Goal: Task Accomplishment & Management: Complete application form

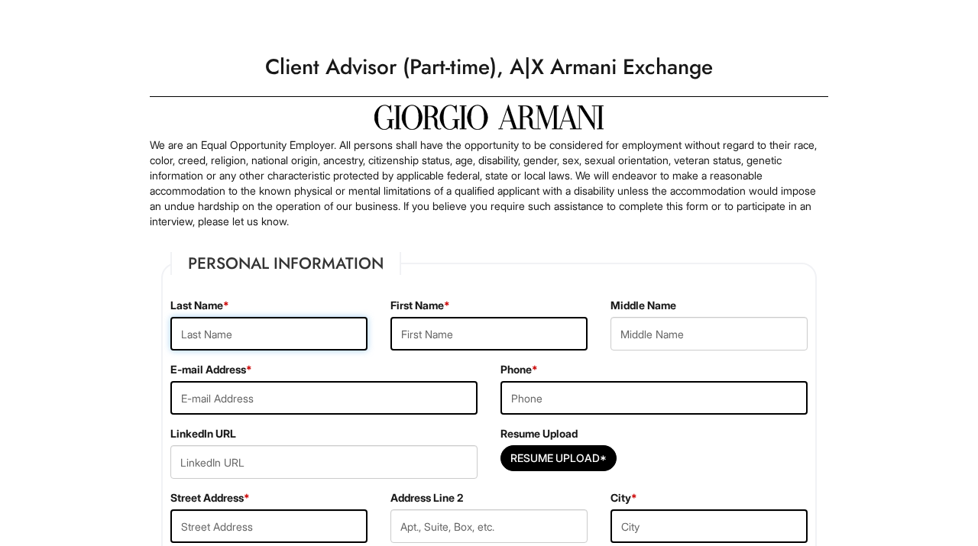
click at [316, 326] on input "text" at bounding box center [268, 334] width 197 height 34
type input "s"
type input "[PERSON_NAME]"
click at [553, 332] on input "text" at bounding box center [489, 334] width 197 height 34
type input "s"
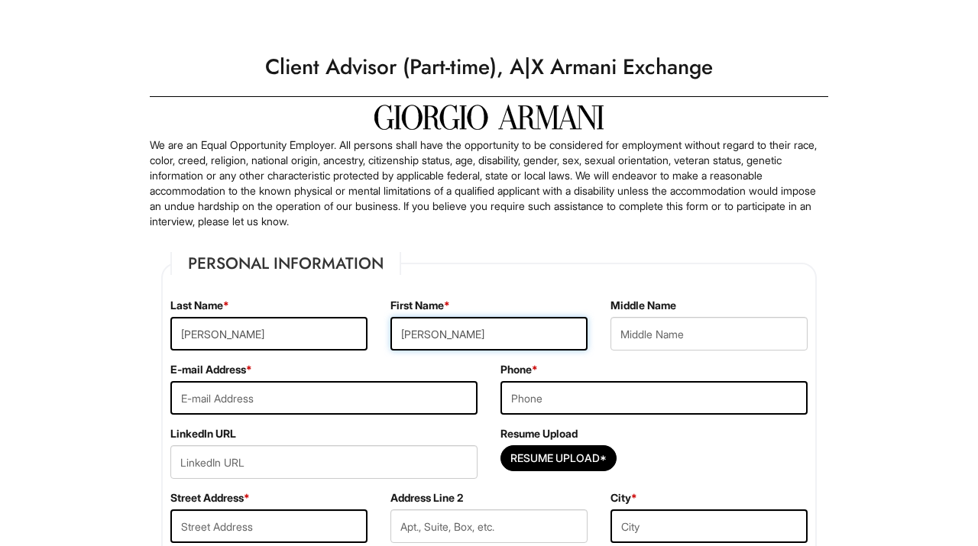
type input "[PERSON_NAME]"
click at [446, 402] on input "email" at bounding box center [323, 398] width 307 height 34
type input "[EMAIL_ADDRESS][DOMAIN_NAME]"
click at [618, 388] on input "tel" at bounding box center [654, 398] width 307 height 34
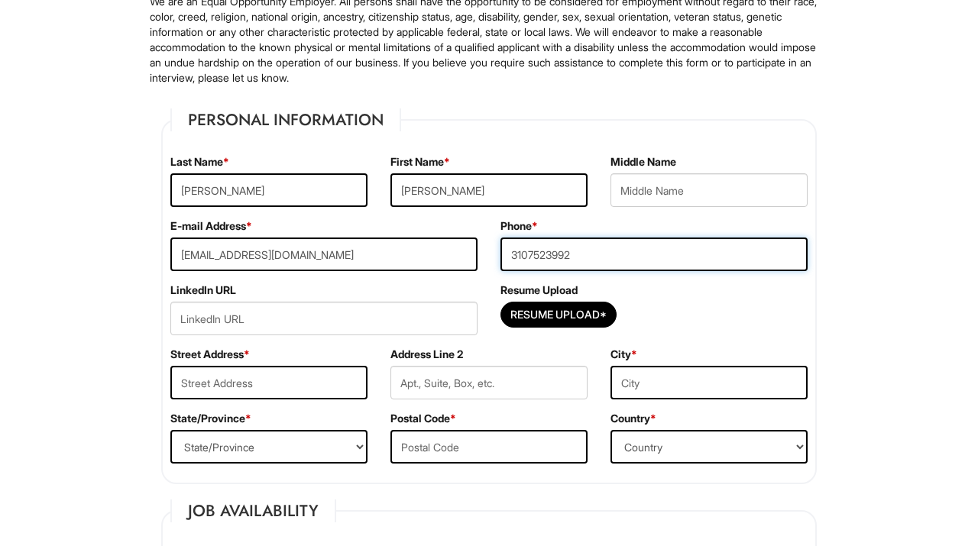
scroll to position [147, 0]
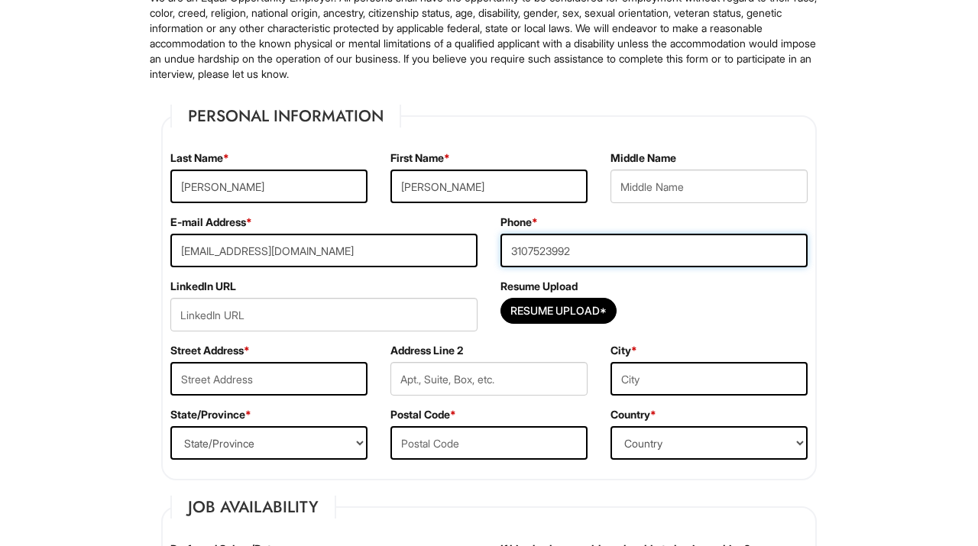
type input "3107523992"
click at [313, 385] on input "text" at bounding box center [268, 379] width 197 height 34
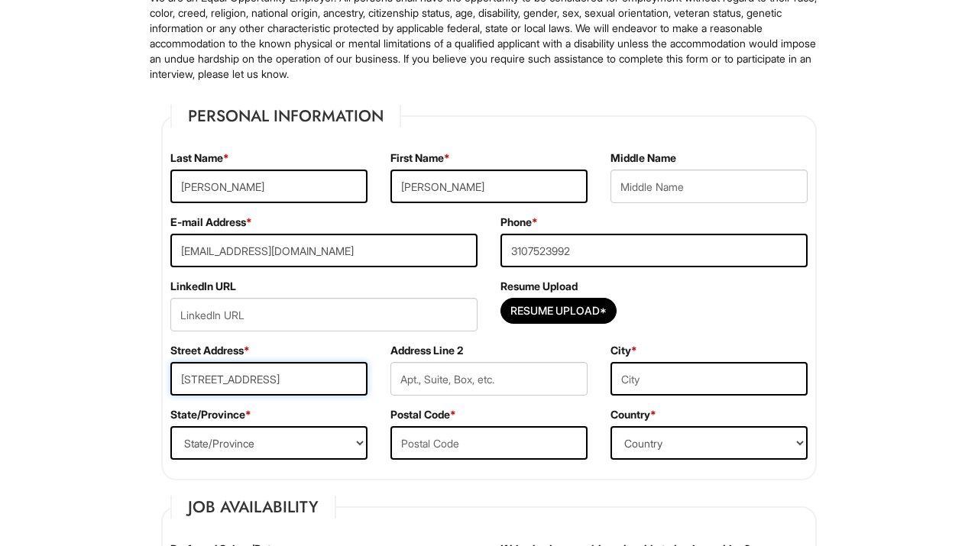
type input "[STREET_ADDRESS]"
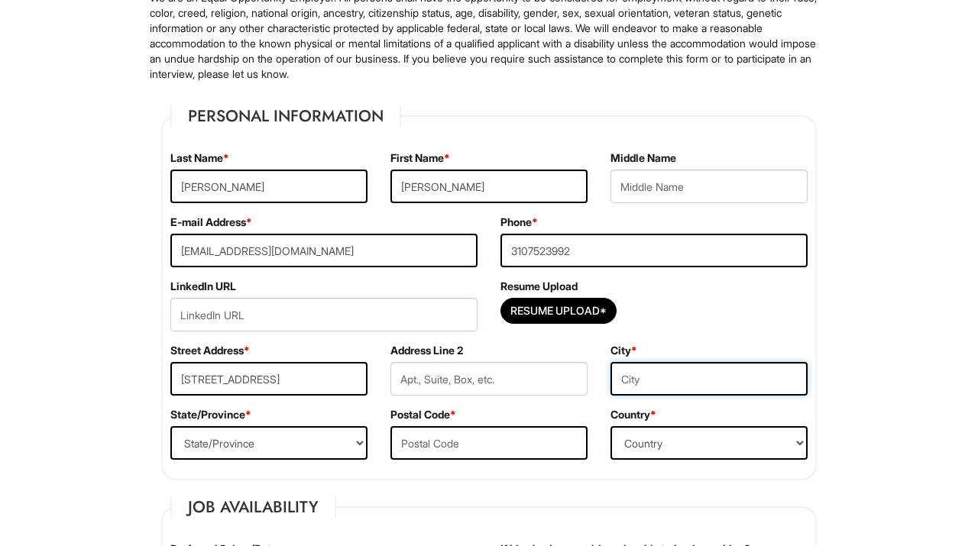
click at [650, 379] on input "text" at bounding box center [709, 379] width 197 height 34
type input "[GEOGRAPHIC_DATA]"
click at [334, 441] on select "State/Province [US_STATE] [US_STATE] [US_STATE] [US_STATE] [US_STATE] [US_STATE…" at bounding box center [268, 443] width 197 height 34
select select "CA"
click at [410, 446] on input "text" at bounding box center [489, 443] width 197 height 34
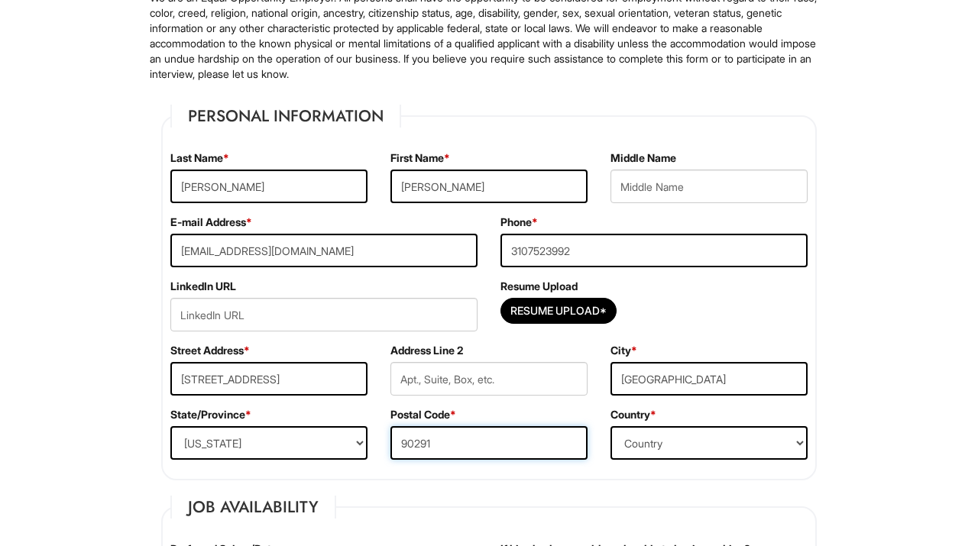
type input "90291"
click at [639, 442] on select "Country [GEOGRAPHIC_DATA] [GEOGRAPHIC_DATA] [GEOGRAPHIC_DATA] [US_STATE] [GEOGR…" at bounding box center [709, 443] width 197 height 34
select select "[GEOGRAPHIC_DATA]"
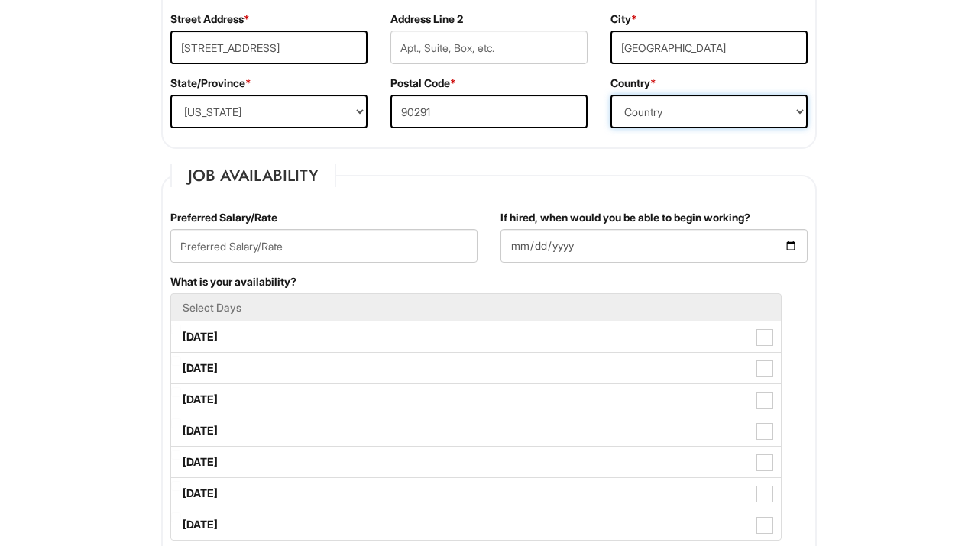
scroll to position [481, 0]
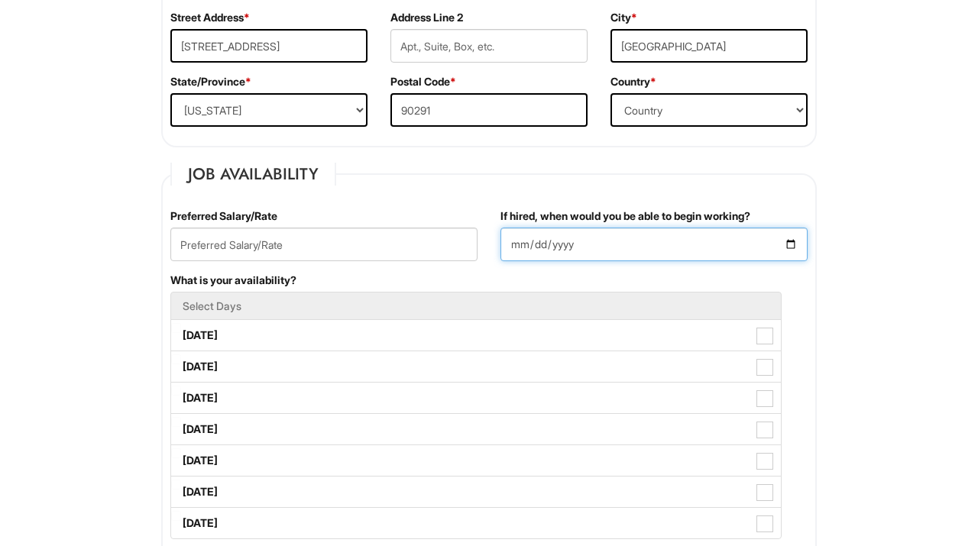
click at [791, 247] on input "If hired, when would you be able to begin working?" at bounding box center [654, 245] width 307 height 34
type input "[DATE]"
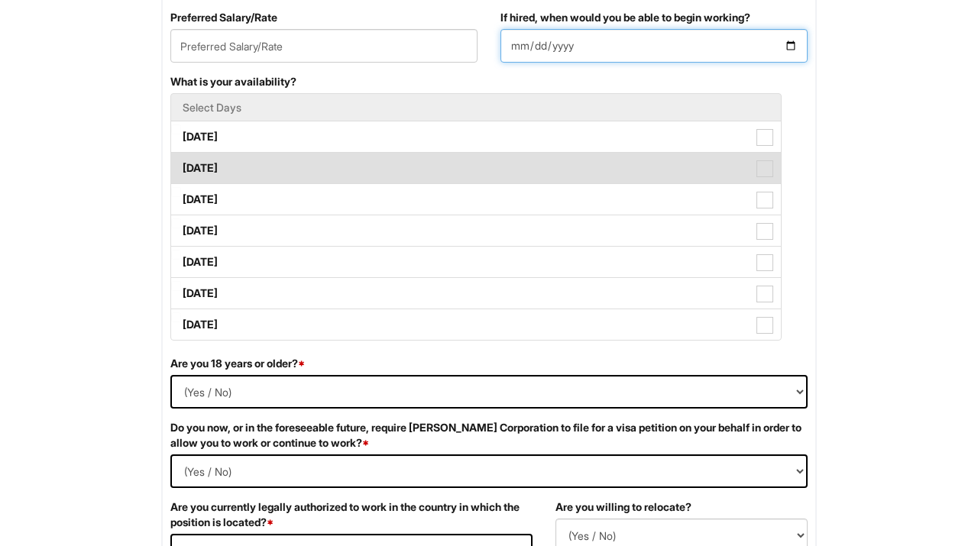
scroll to position [681, 0]
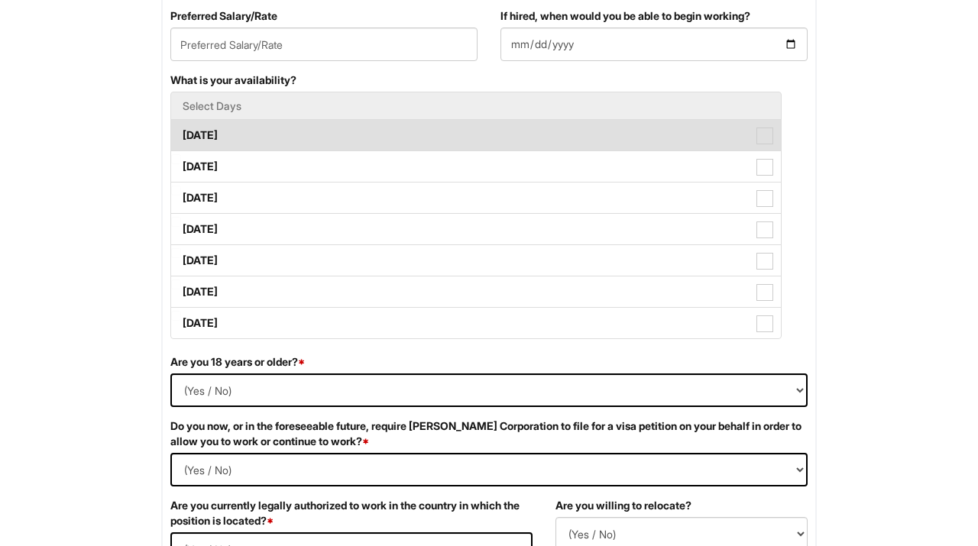
click at [762, 146] on label "[DATE]" at bounding box center [476, 135] width 610 height 31
click at [181, 133] on Available_Monday "[DATE]" at bounding box center [176, 128] width 10 height 10
checkbox Available_Monday "true"
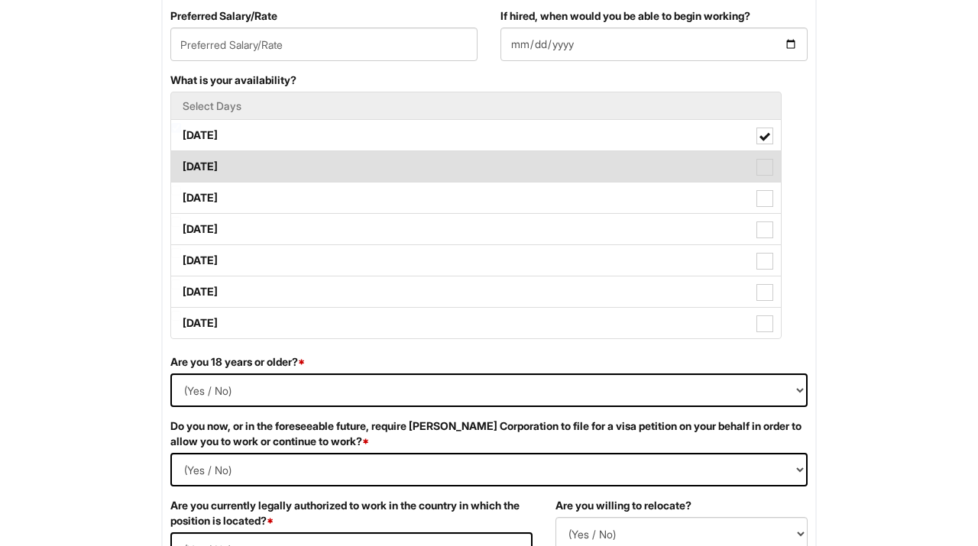
click at [762, 163] on span at bounding box center [765, 167] width 17 height 17
click at [181, 163] on Available_Tuesday "[DATE]" at bounding box center [176, 159] width 10 height 10
checkbox Available_Tuesday "true"
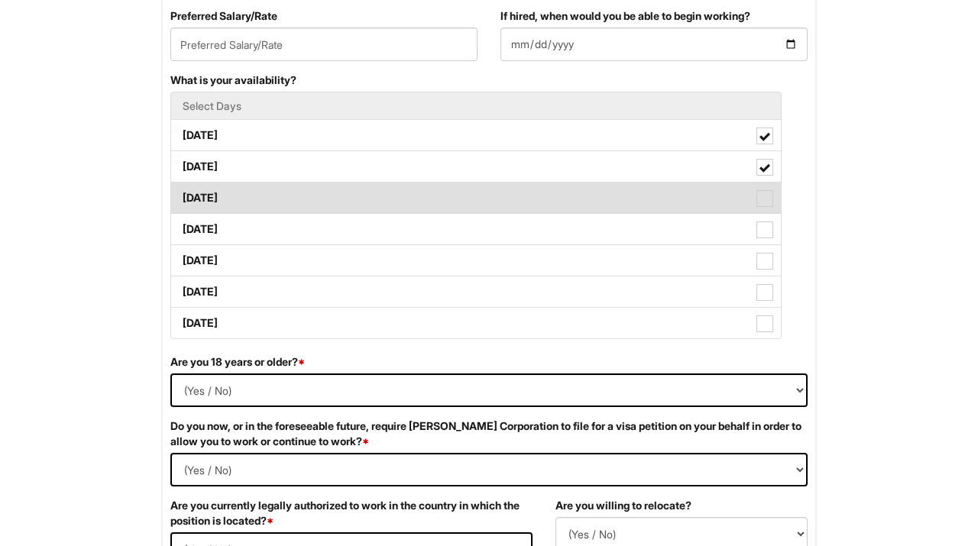
click at [762, 190] on span at bounding box center [765, 198] width 17 height 17
click at [181, 190] on Available_Wednesday "[DATE]" at bounding box center [176, 191] width 10 height 10
checkbox Available_Wednesday "true"
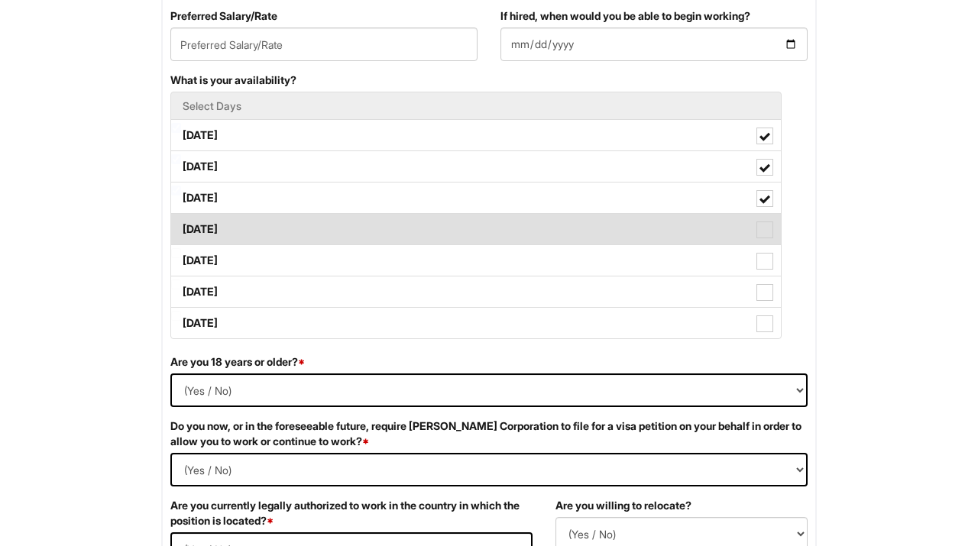
click at [763, 235] on span at bounding box center [765, 230] width 17 height 17
click at [181, 227] on Available_Thursday "[DATE]" at bounding box center [176, 222] width 10 height 10
checkbox Available_Thursday "true"
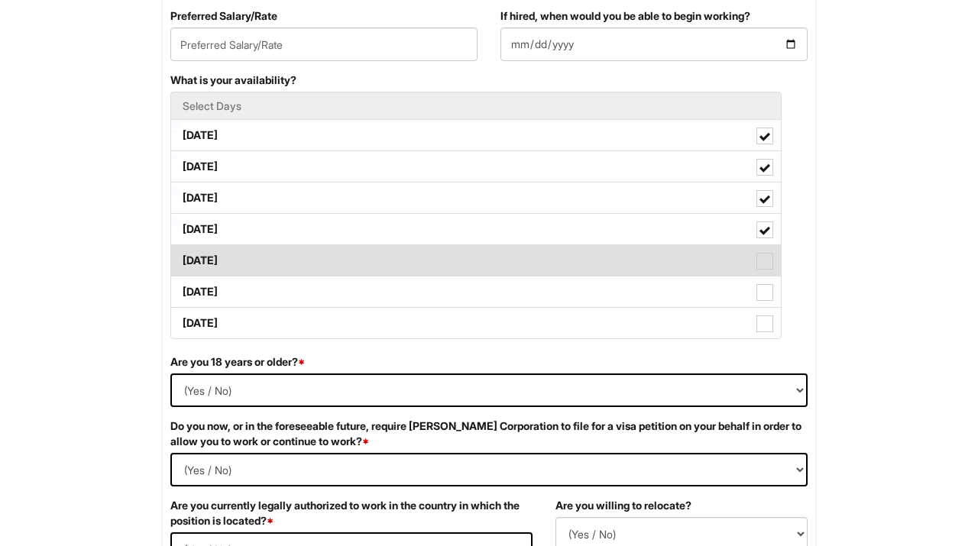
click at [764, 264] on span at bounding box center [765, 261] width 17 height 17
click at [181, 258] on Available_Friday "[DATE]" at bounding box center [176, 253] width 10 height 10
checkbox Available_Friday "true"
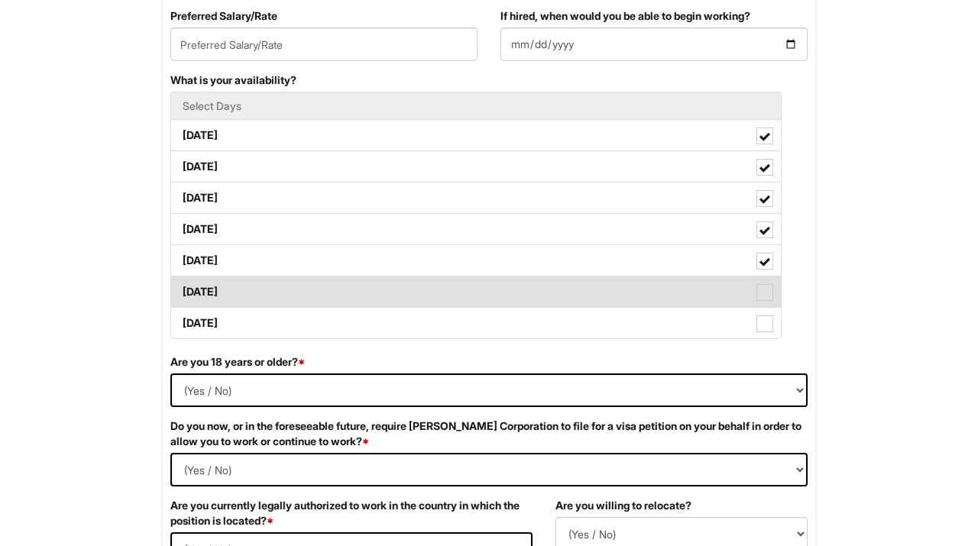
click at [765, 286] on span at bounding box center [765, 292] width 17 height 17
click at [181, 286] on Available_Saturday "[DATE]" at bounding box center [176, 285] width 10 height 10
checkbox Available_Saturday "true"
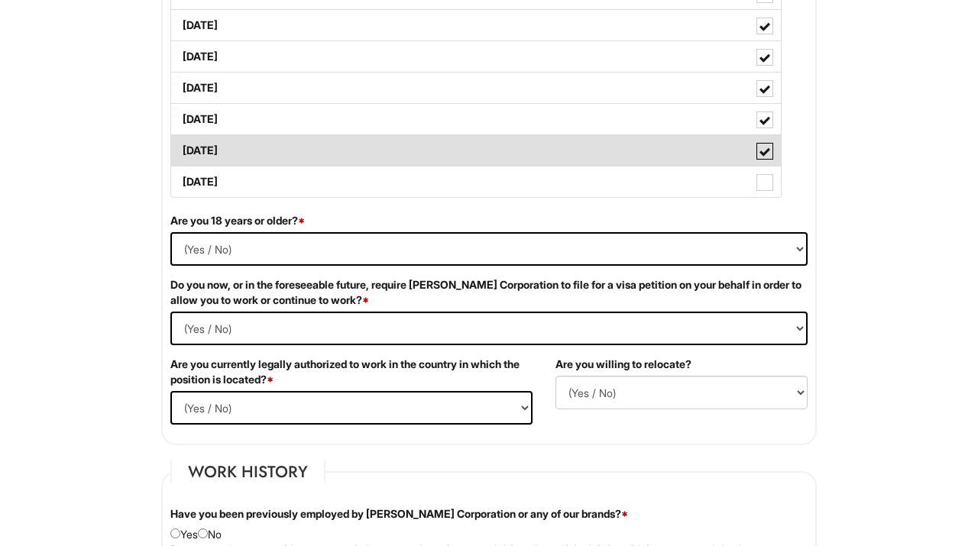
scroll to position [825, 0]
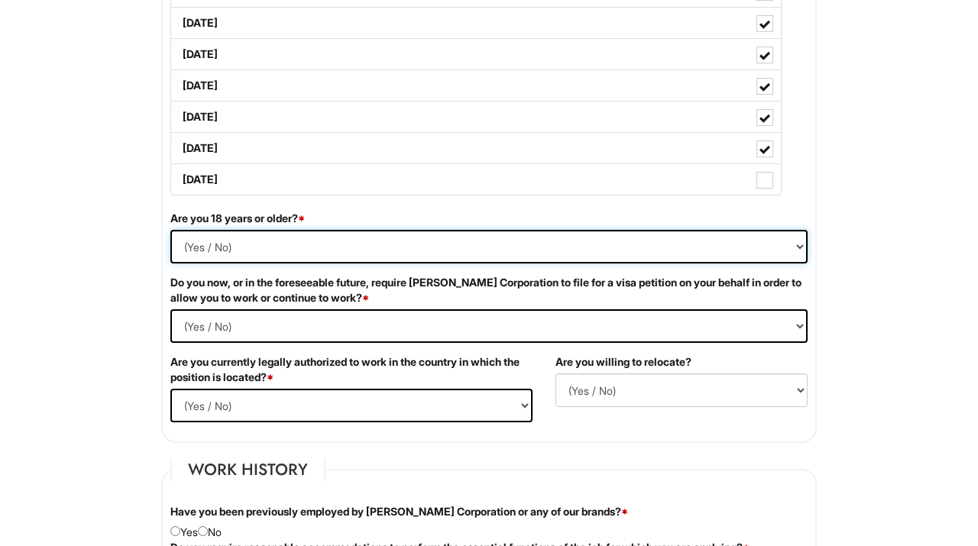
click at [555, 258] on select "(Yes / No) Yes No" at bounding box center [488, 247] width 637 height 34
select select "Yes"
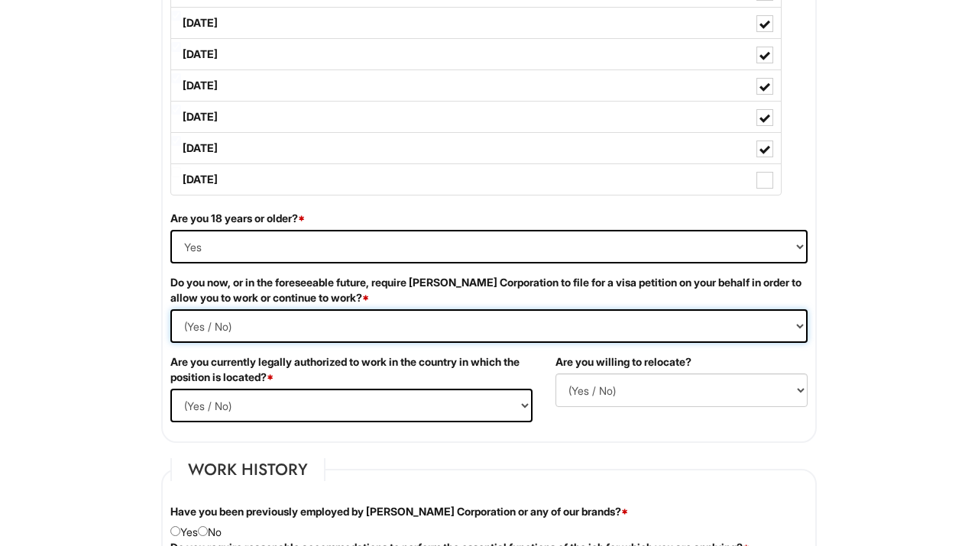
click at [679, 331] on Required "(Yes / No) Yes No" at bounding box center [488, 327] width 637 height 34
select Required "No"
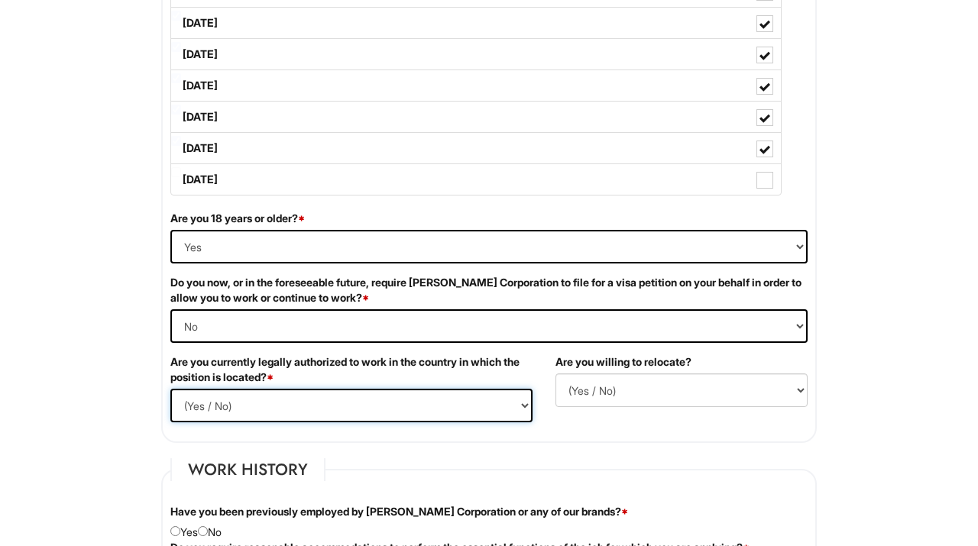
click at [498, 409] on select "(Yes / No) Yes No" at bounding box center [351, 406] width 362 height 34
select select "Yes"
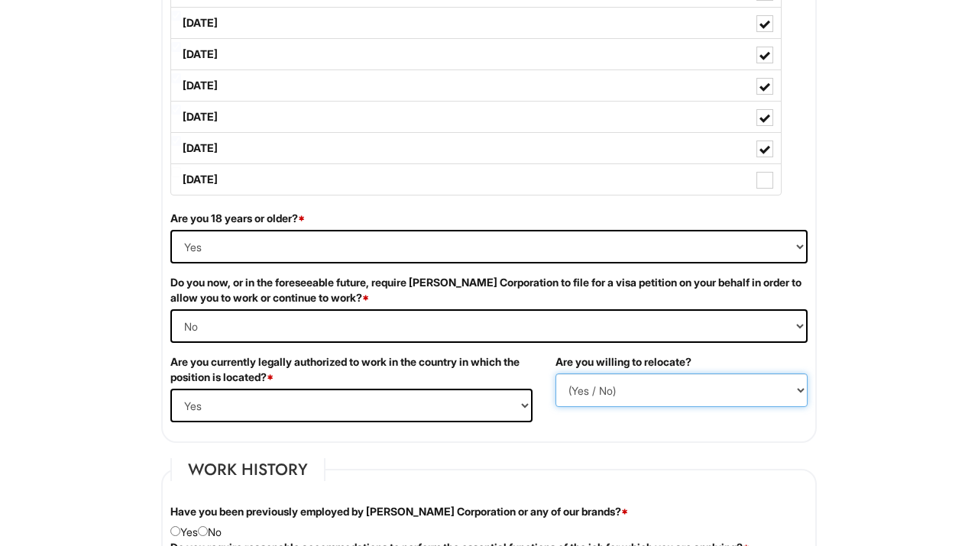
click at [614, 383] on select "(Yes / No) No Yes" at bounding box center [682, 391] width 252 height 34
click at [611, 392] on select "(Yes / No) No Yes" at bounding box center [682, 391] width 252 height 34
select select "N"
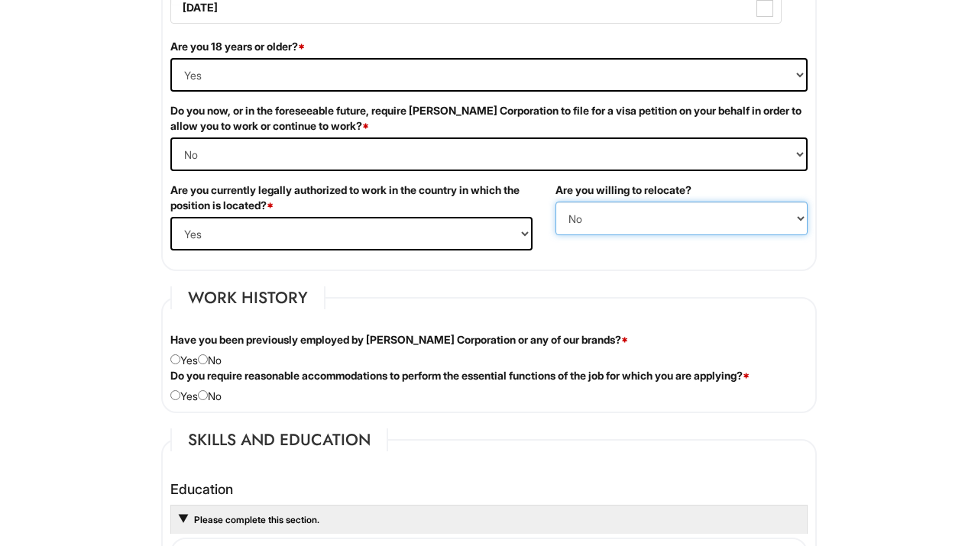
scroll to position [1000, 0]
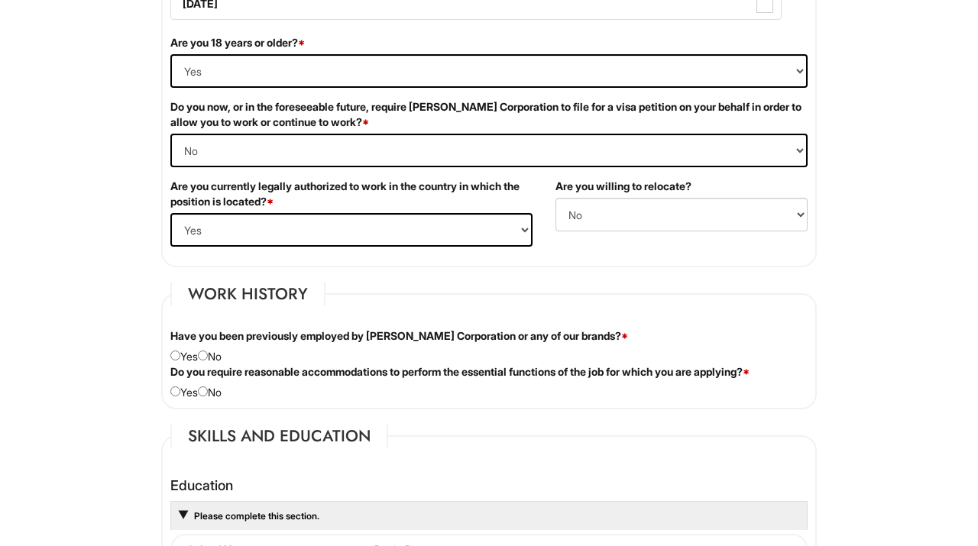
click at [215, 359] on div "Have you been previously employed by [PERSON_NAME] Corporation or any of our br…" at bounding box center [489, 347] width 660 height 36
click at [208, 360] on input "radio" at bounding box center [203, 356] width 10 height 10
radio input "true"
click at [208, 392] on input "radio" at bounding box center [203, 392] width 10 height 10
radio input "true"
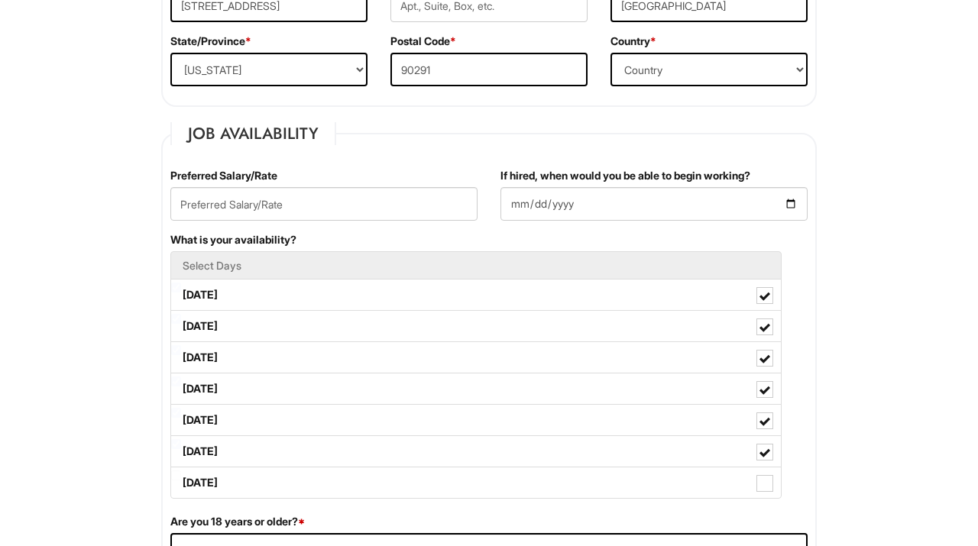
scroll to position [517, 0]
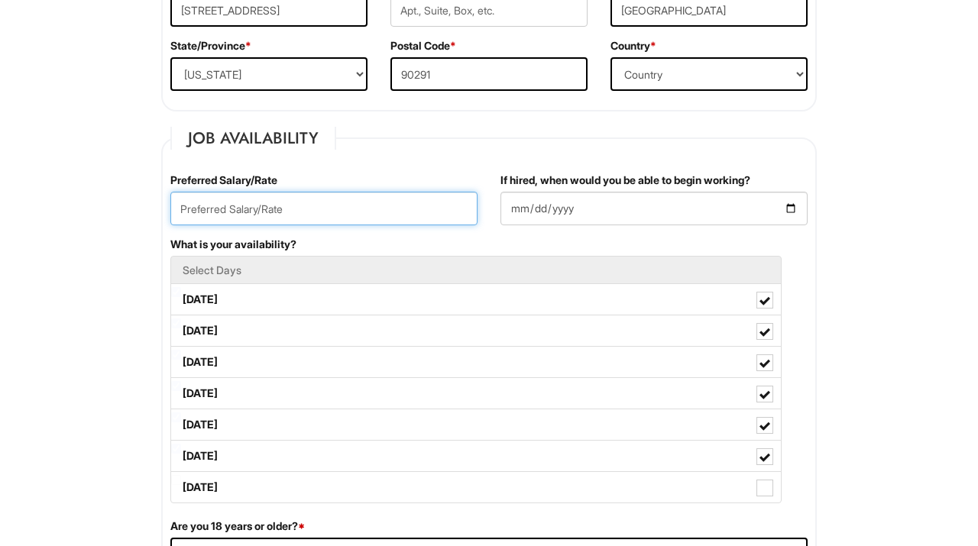
click at [268, 206] on input "text" at bounding box center [323, 209] width 307 height 34
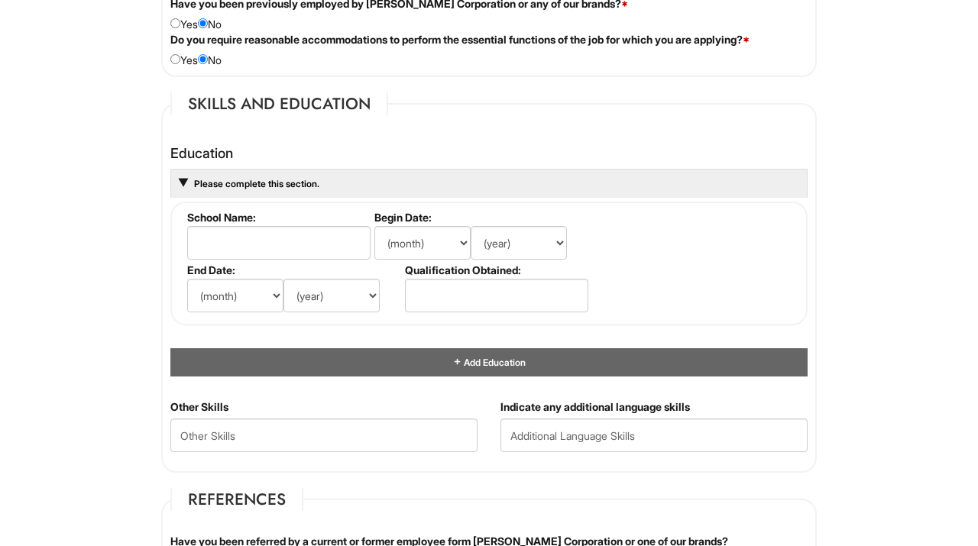
scroll to position [1334, 0]
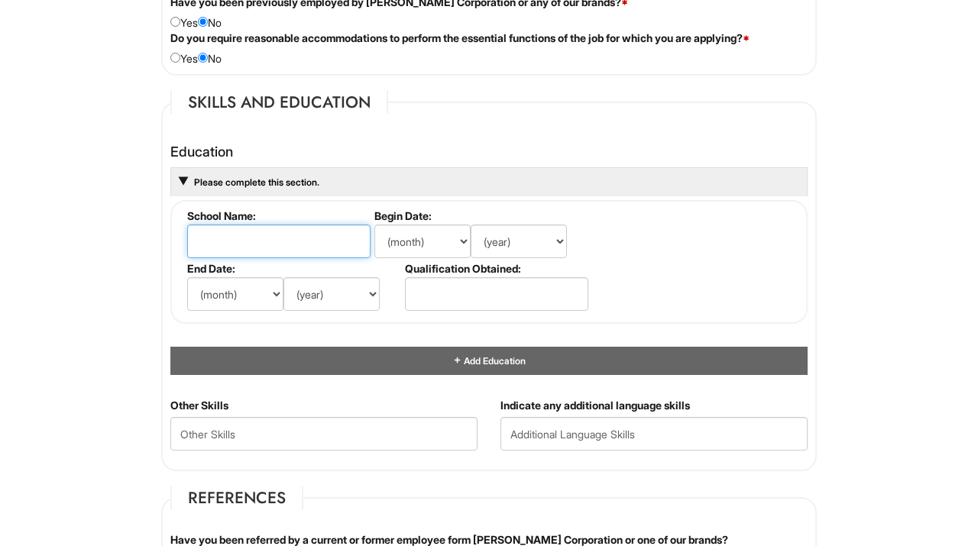
click at [268, 239] on input "text" at bounding box center [278, 242] width 183 height 34
type input "[GEOGRAPHIC_DATA]"
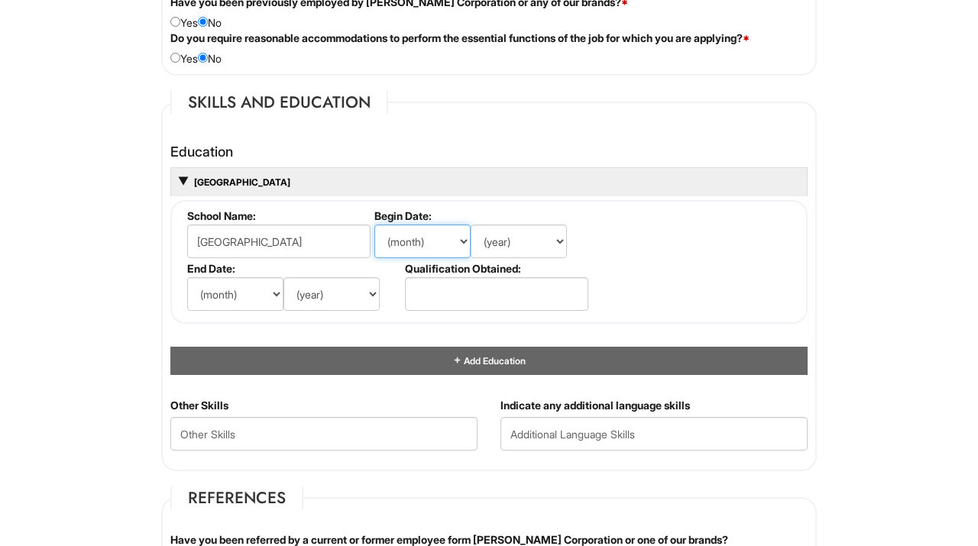
click at [415, 243] on select "(month) Jan Feb Mar Apr May Jun [DATE] Aug Sep Oct Nov Dec" at bounding box center [422, 242] width 96 height 34
select select "9"
click at [505, 246] on select "(year) 2029 2028 2027 2026 2025 2024 2023 2022 2021 2020 2019 2018 2017 2016 20…" at bounding box center [519, 242] width 96 height 34
select select "2009"
click at [246, 296] on select "(month) Jan Feb Mar Apr May Jun [DATE] Aug Sep Oct Nov Dec" at bounding box center [235, 294] width 96 height 34
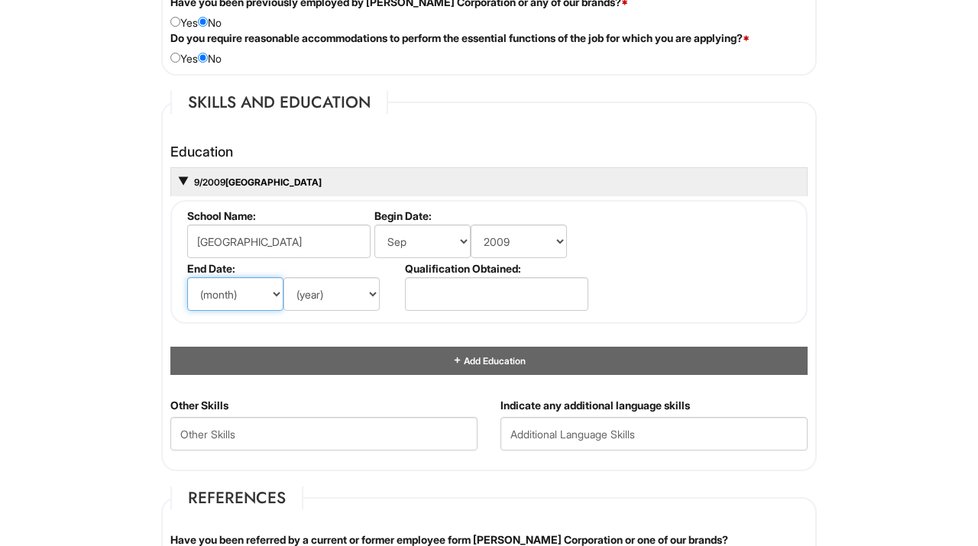
select select "3"
click at [335, 293] on select "(year) 2029 2028 2027 2026 2025 2024 2023 2022 2021 2020 2019 2018 2017 2016 20…" at bounding box center [332, 294] width 96 height 34
select select "2013"
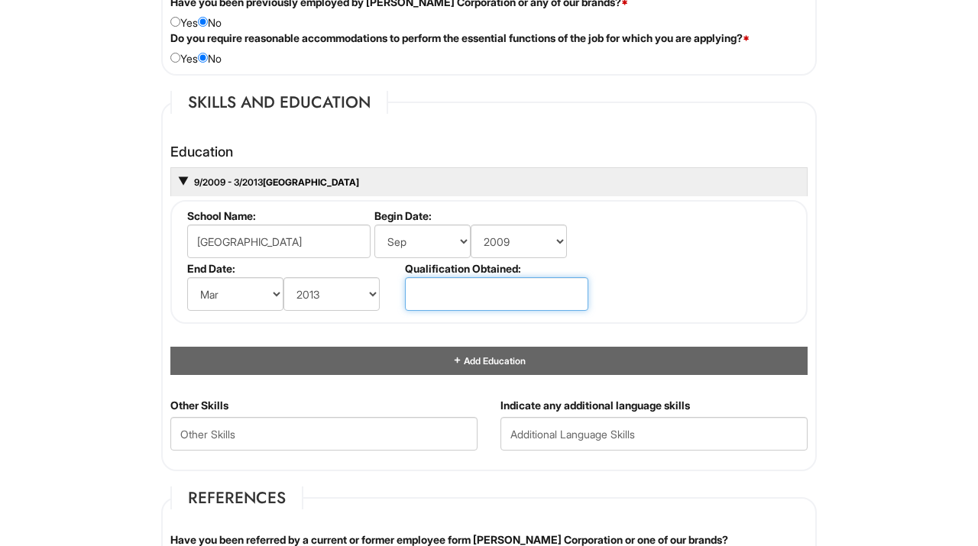
click at [429, 290] on input "text" at bounding box center [496, 294] width 183 height 34
click at [458, 294] on input "Bachelor Degree" at bounding box center [496, 294] width 183 height 34
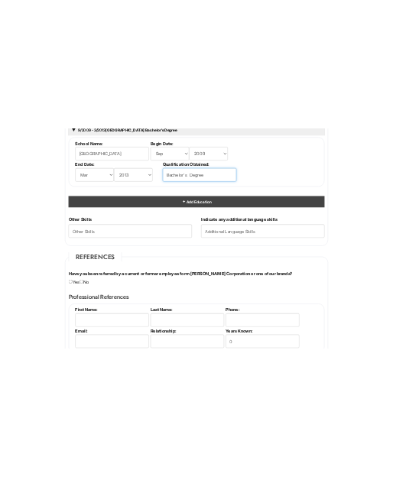
scroll to position [1509, 0]
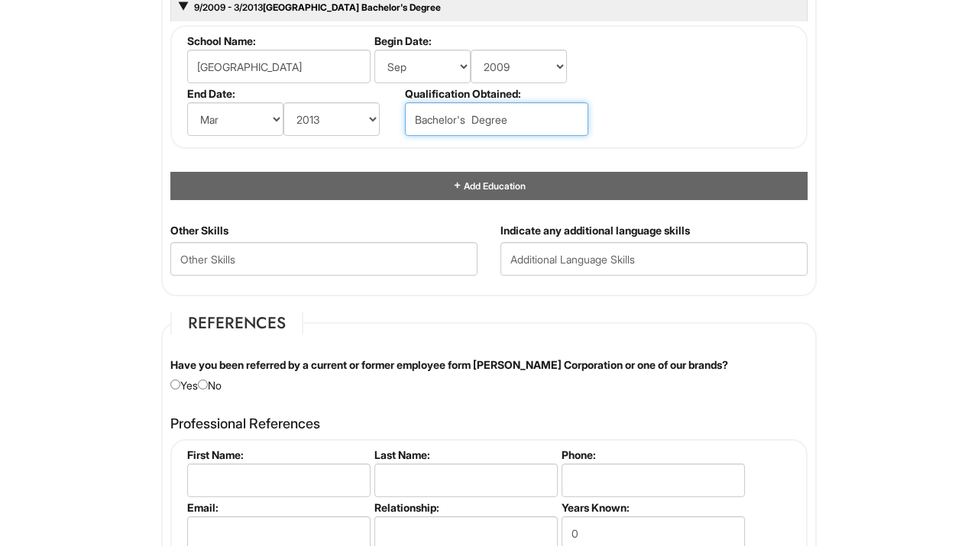
type input "Bachelor's Degree"
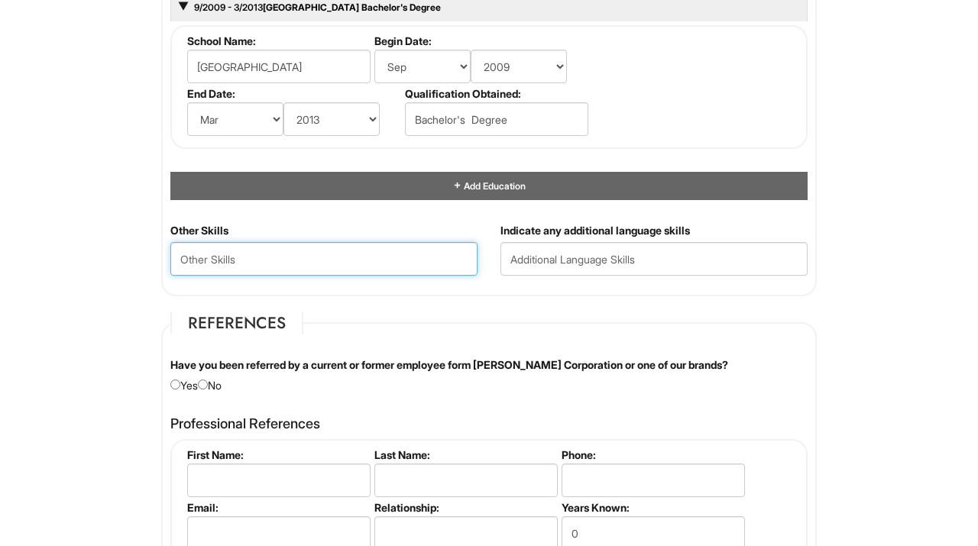
click at [413, 269] on Skills "text" at bounding box center [323, 259] width 307 height 34
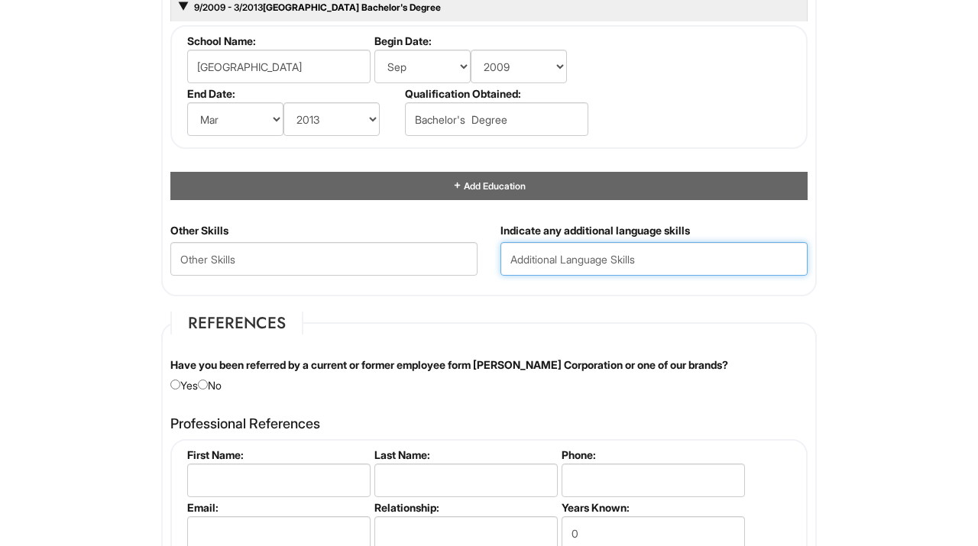
click at [621, 265] on input "text" at bounding box center [654, 259] width 307 height 34
type input "Italian"
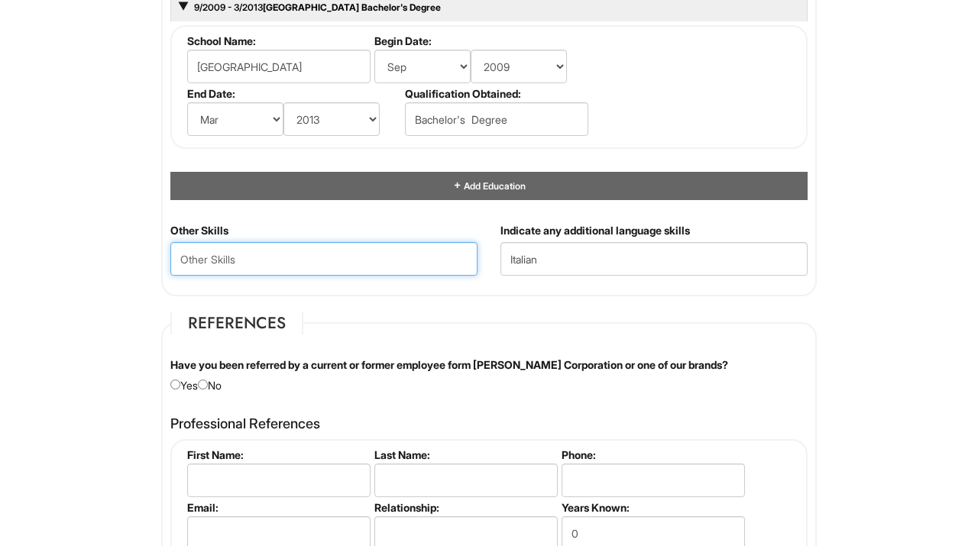
click at [439, 266] on Skills "text" at bounding box center [323, 259] width 307 height 34
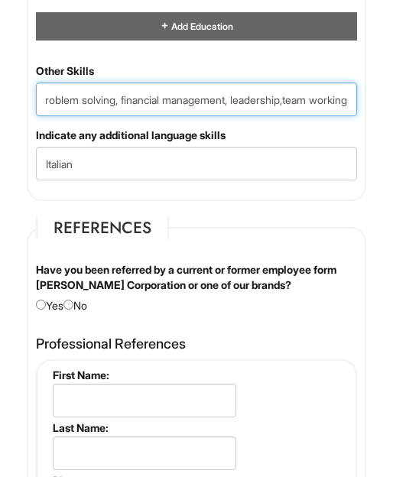
scroll to position [0, 0]
click at [348, 116] on Skills "Data analysis, problem solving, financial management, leadership,team working" at bounding box center [196, 100] width 321 height 34
click at [348, 115] on Skills "Data analysis, problem solving, financial management, leadership,team working, …" at bounding box center [196, 100] width 321 height 34
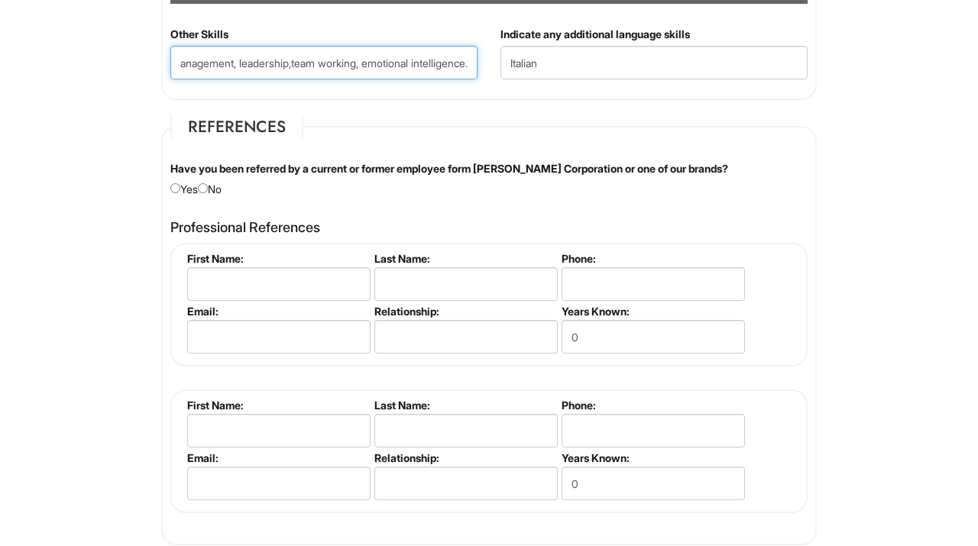
scroll to position [1707, 0]
type Skills "Data analysis, problem solving, financial management, leadership,team working, …"
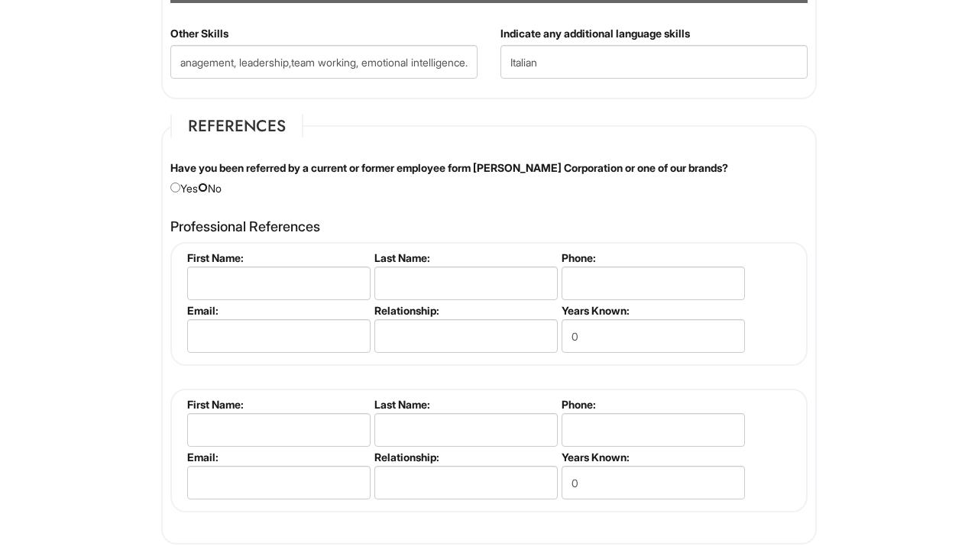
scroll to position [0, 0]
click at [208, 187] on input "radio" at bounding box center [203, 188] width 10 height 10
radio input "true"
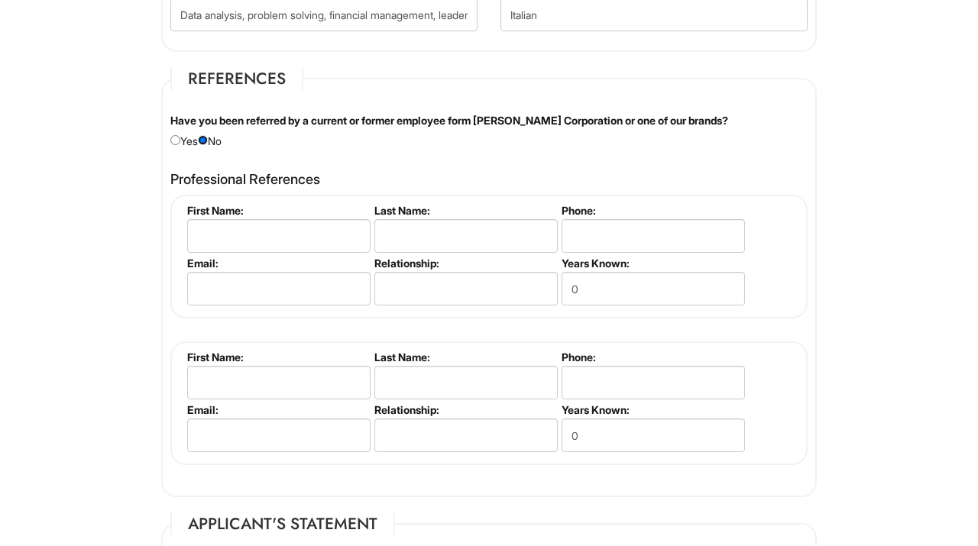
scroll to position [1752, 0]
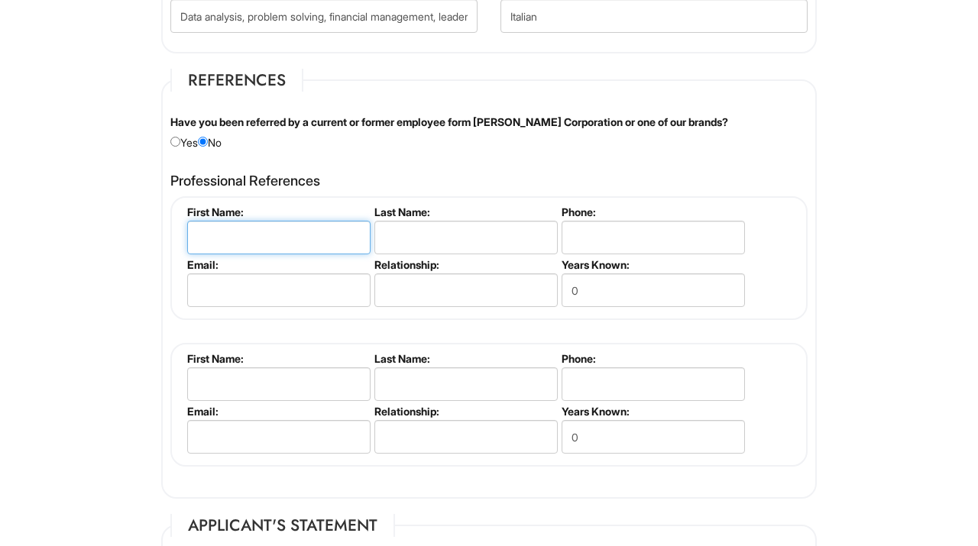
click at [247, 231] on input "text" at bounding box center [278, 238] width 183 height 34
type input "[PERSON_NAME]"
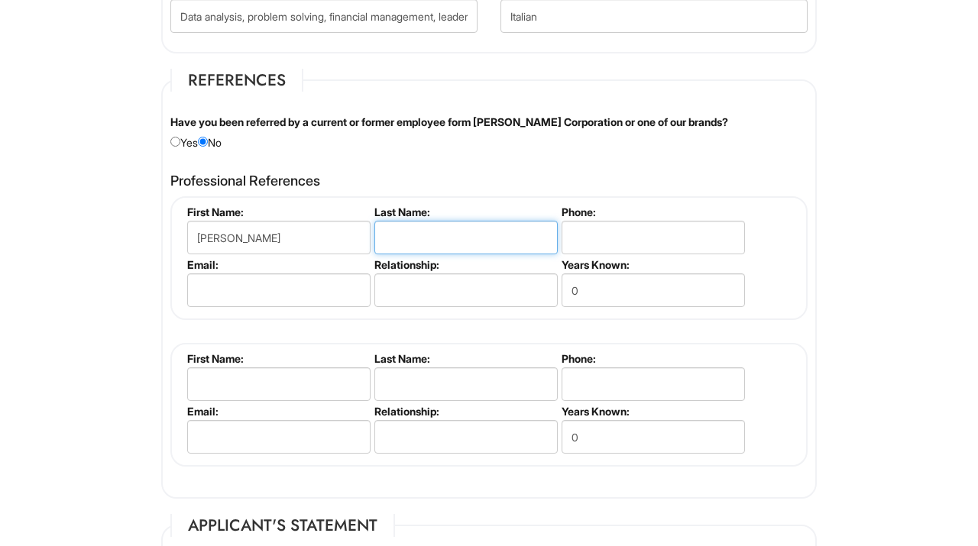
click at [410, 245] on input "text" at bounding box center [465, 238] width 183 height 34
type input "Durante"
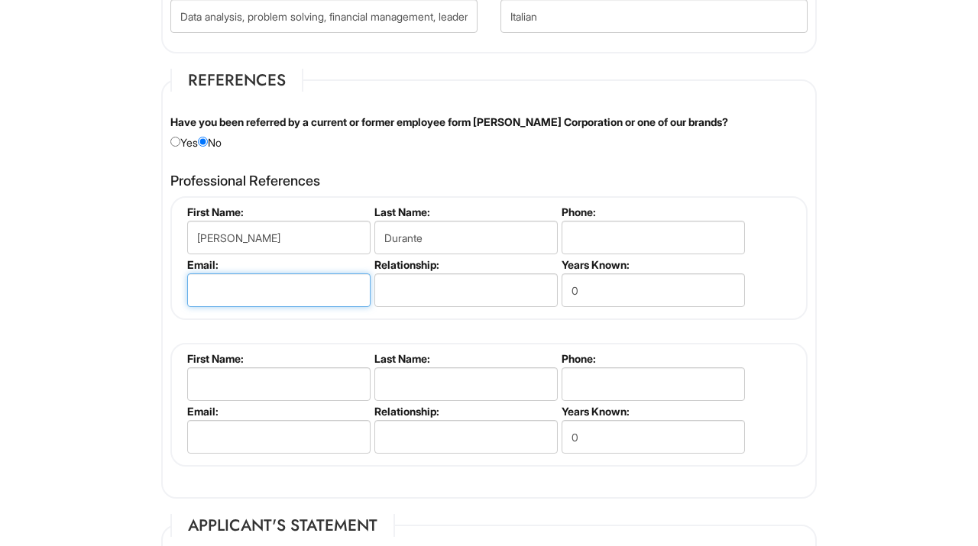
click at [303, 293] on input "email" at bounding box center [278, 291] width 183 height 34
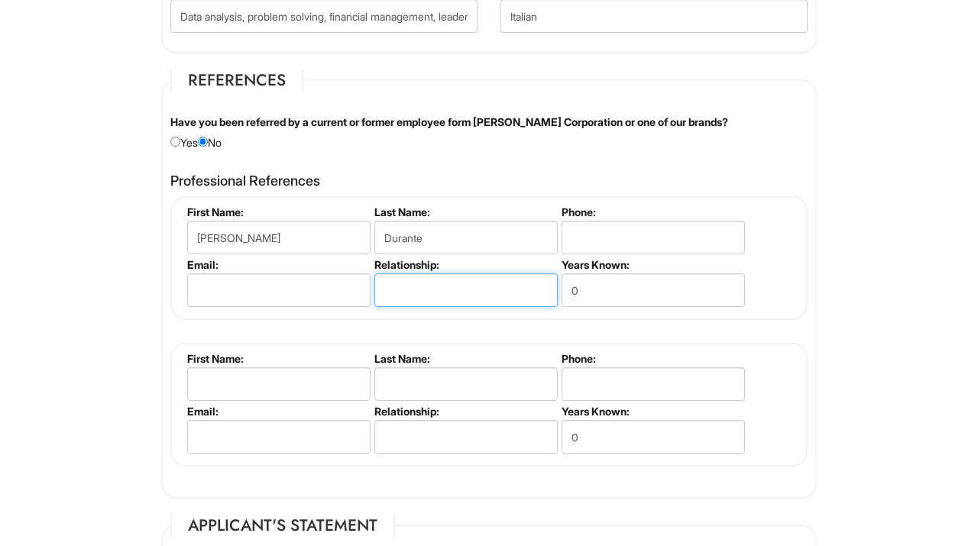
click at [429, 291] on input "text" at bounding box center [465, 291] width 183 height 34
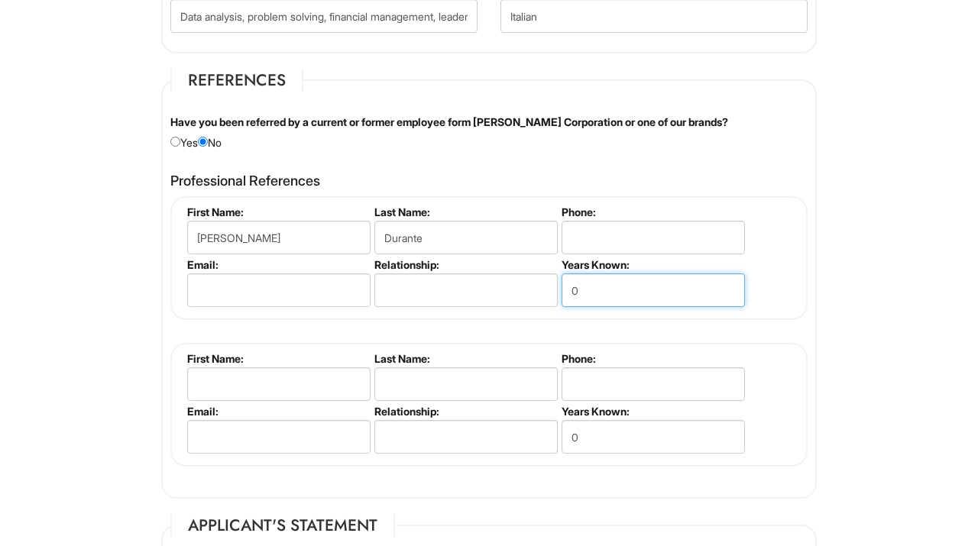
click at [611, 298] on input "0" at bounding box center [653, 291] width 183 height 34
type input "3"
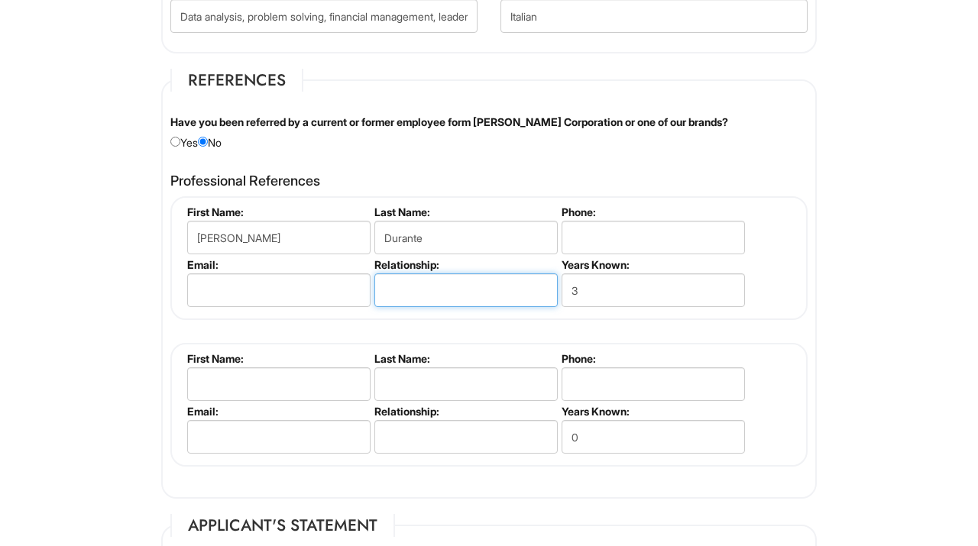
click at [464, 291] on input "text" at bounding box center [465, 291] width 183 height 34
type input "Colleague"
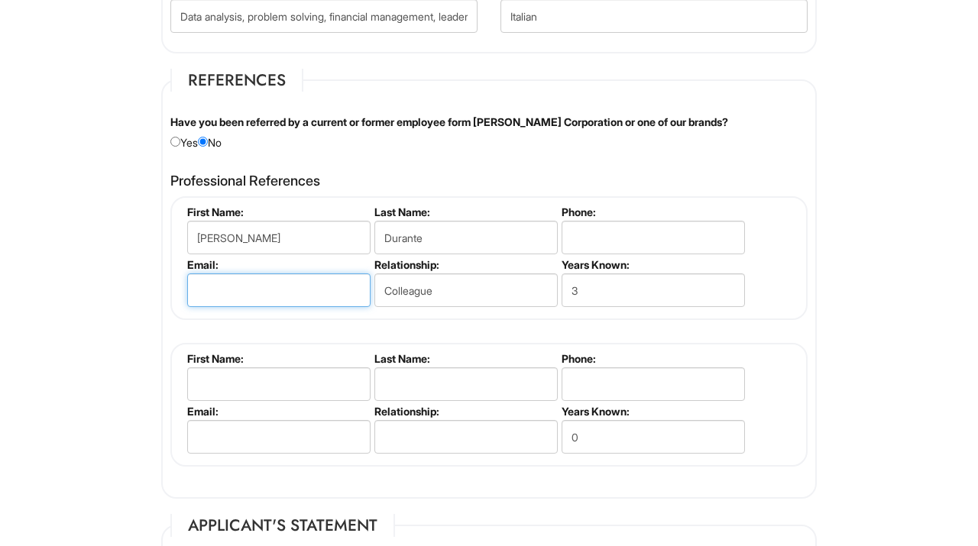
click at [264, 284] on input "email" at bounding box center [278, 291] width 183 height 34
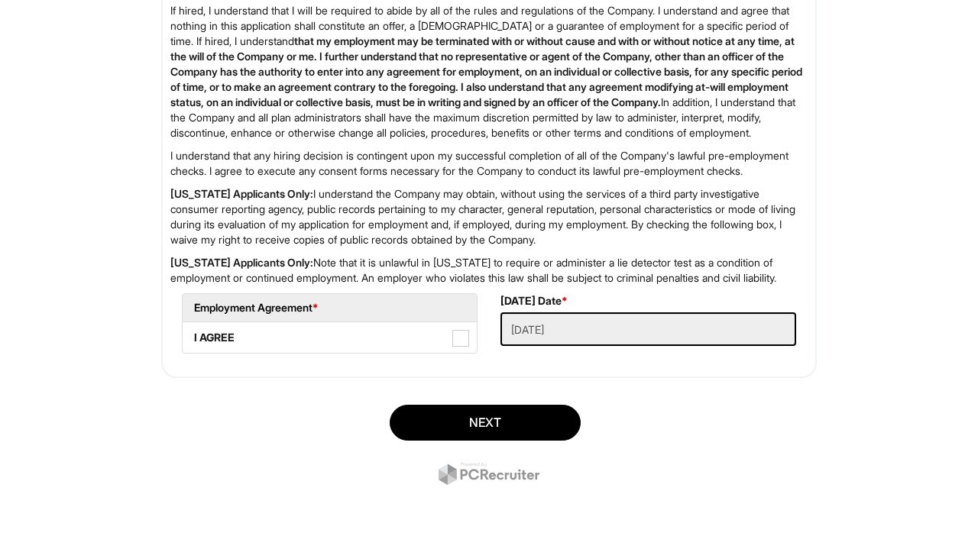
scroll to position [2500, 0]
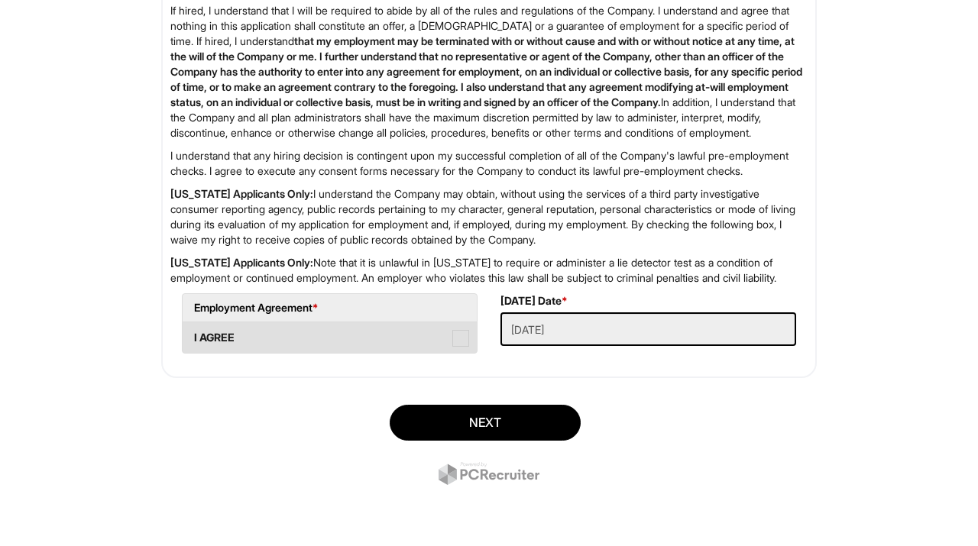
type input "[EMAIL_ADDRESS][DOMAIN_NAME]"
click at [456, 338] on span at bounding box center [460, 338] width 17 height 17
click at [193, 336] on AGREE "I AGREE" at bounding box center [188, 331] width 10 height 10
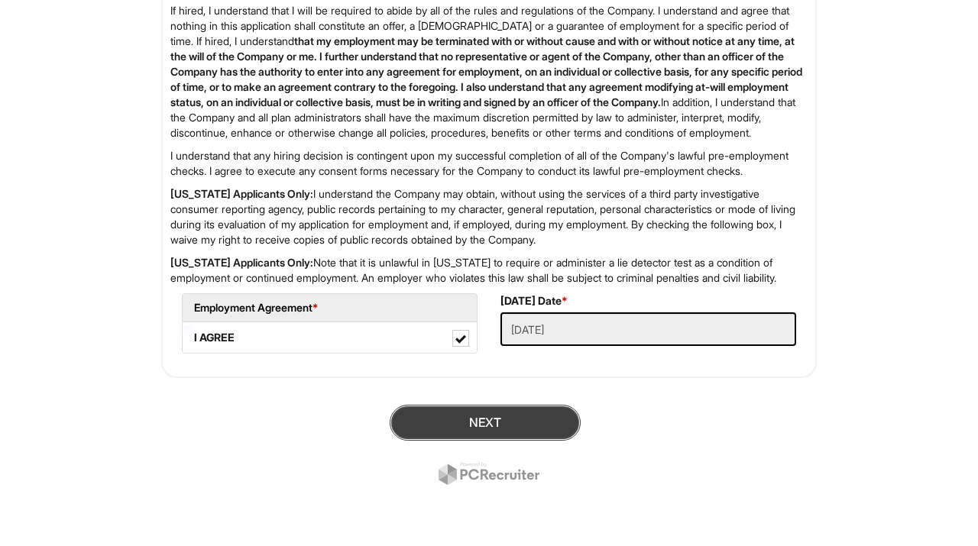
click at [467, 423] on button "Next" at bounding box center [485, 423] width 191 height 36
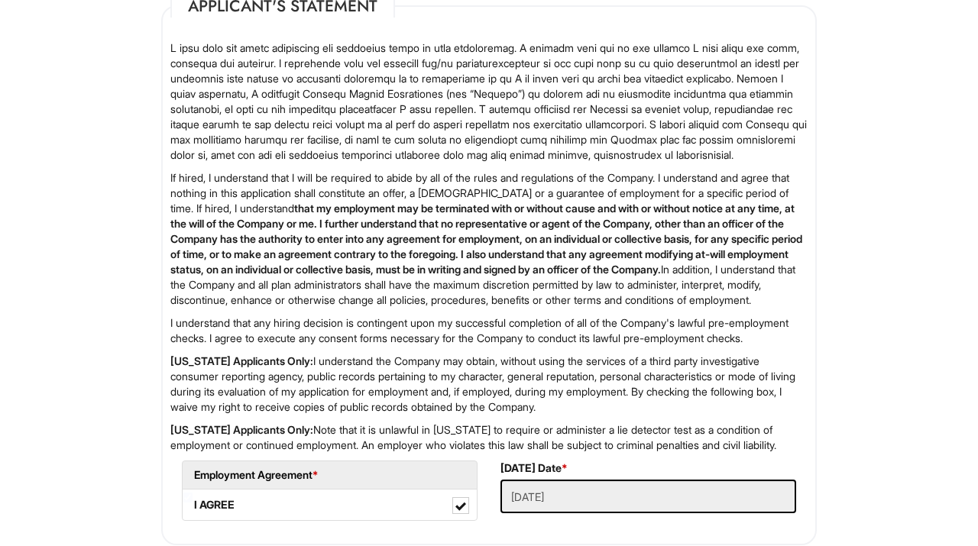
scroll to position [2530, 0]
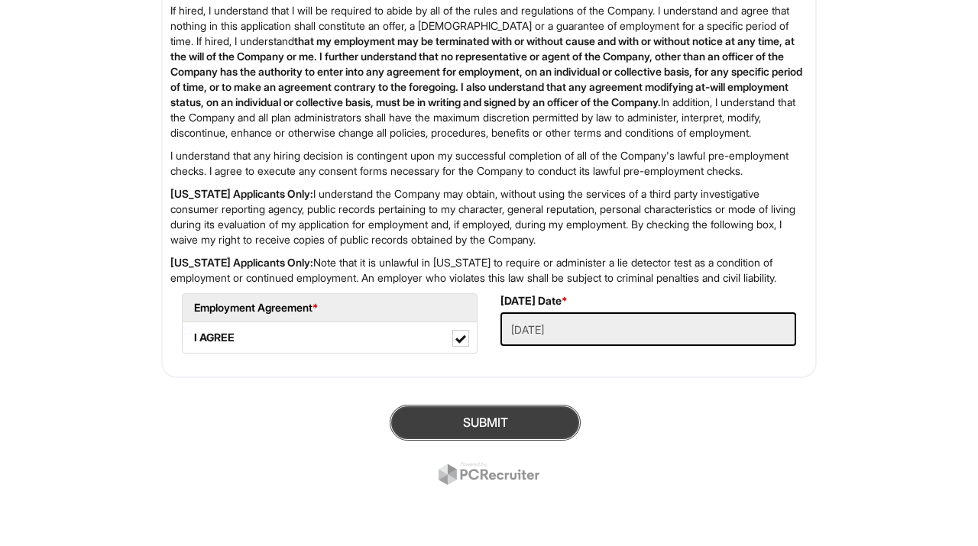
click at [550, 417] on button "SUBMIT" at bounding box center [485, 423] width 191 height 36
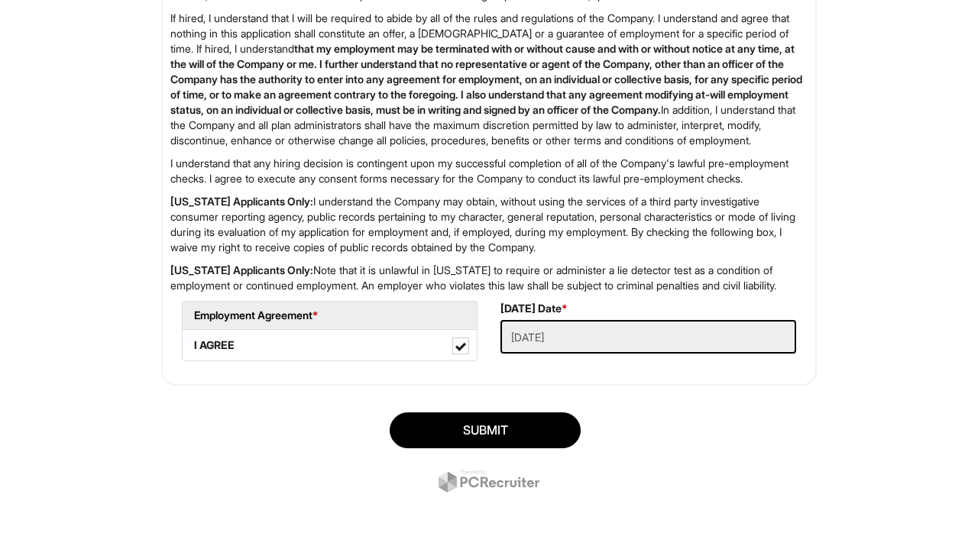
scroll to position [2486, 0]
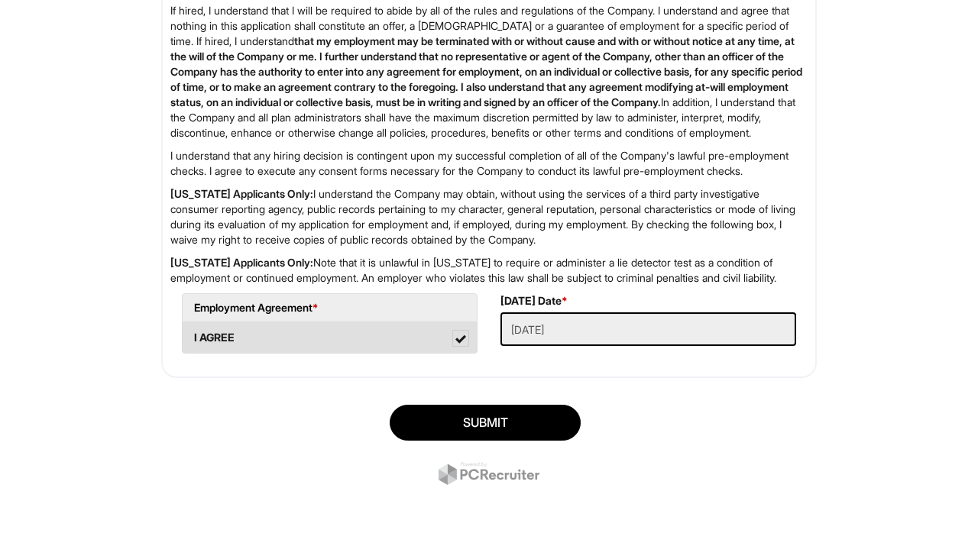
click at [460, 345] on span at bounding box center [460, 339] width 11 height 11
click at [193, 336] on AGREE "I AGREE" at bounding box center [188, 331] width 10 height 10
click at [460, 347] on span at bounding box center [460, 338] width 17 height 17
click at [193, 336] on AGREE "I AGREE" at bounding box center [188, 331] width 10 height 10
checkbox AGREE "true"
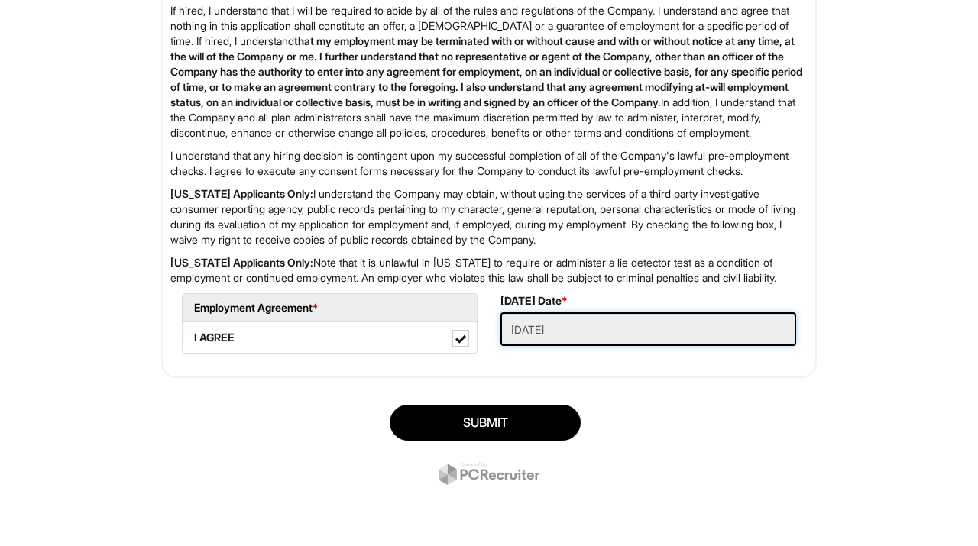
click at [554, 346] on Applied "[DATE]" at bounding box center [649, 330] width 296 height 34
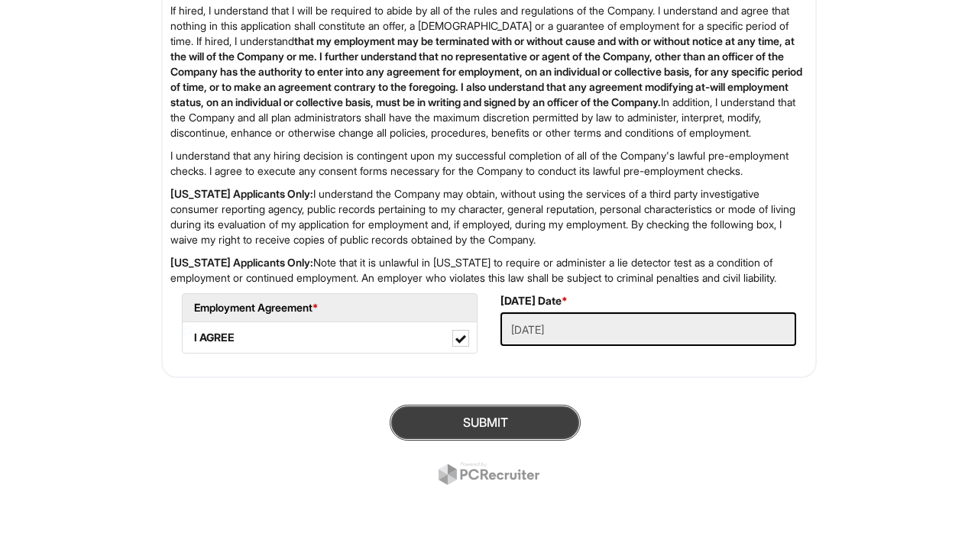
click at [476, 441] on button "SUBMIT" at bounding box center [485, 423] width 191 height 36
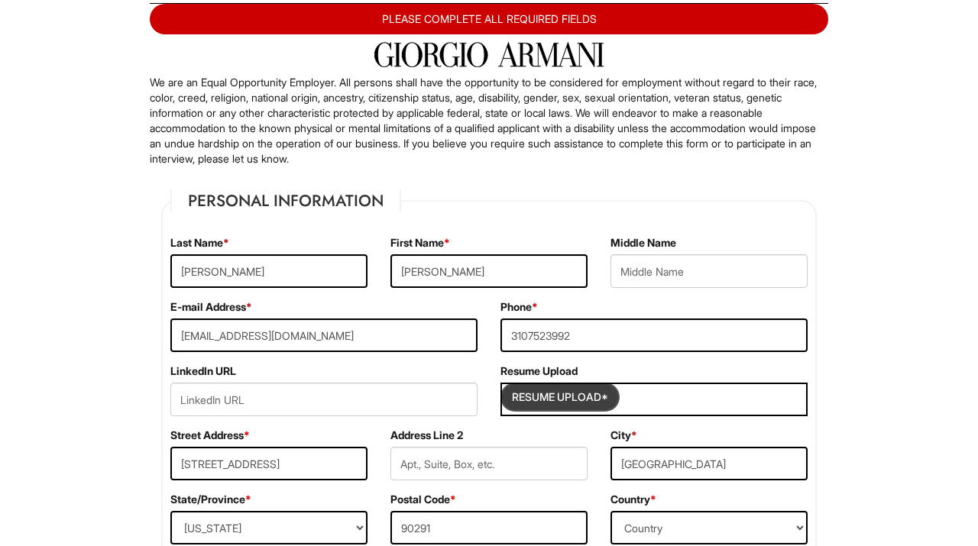
click at [562, 400] on input "Resume Upload*" at bounding box center [560, 397] width 115 height 24
type input "C:\fakepath\Serena_Altieri_CV_Resume.pdf"
click at [585, 400] on input "Resume Upload*" at bounding box center [560, 397] width 115 height 24
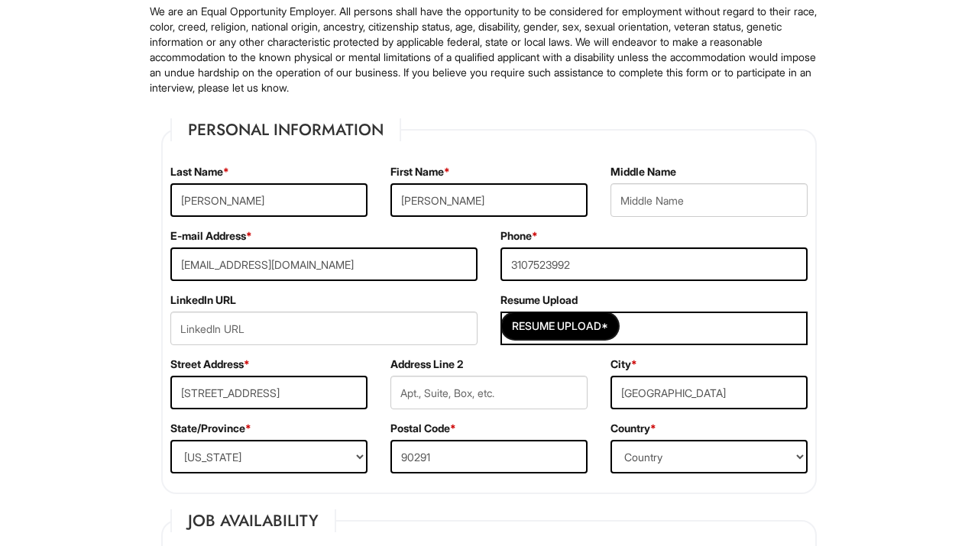
scroll to position [164, 0]
click at [605, 321] on input "Resume Upload*" at bounding box center [560, 327] width 115 height 24
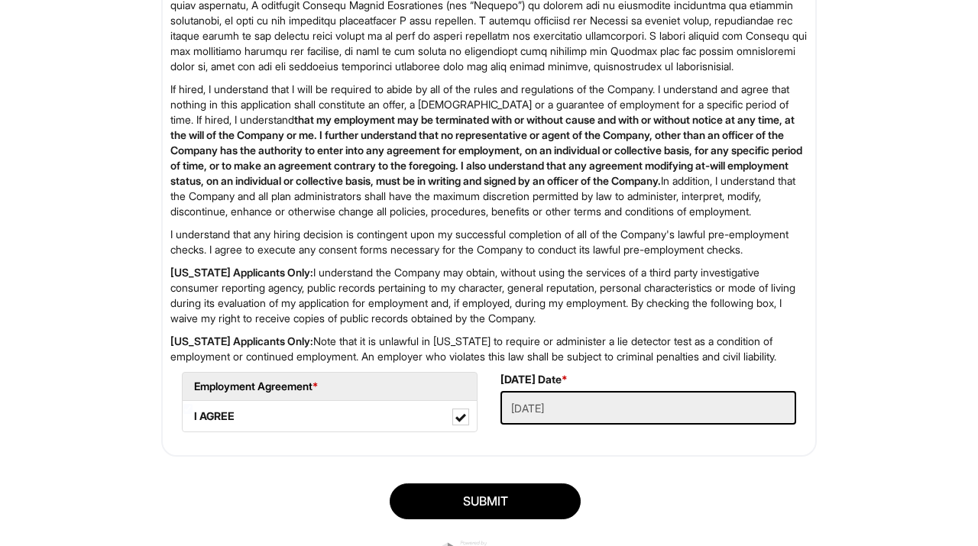
scroll to position [2530, 0]
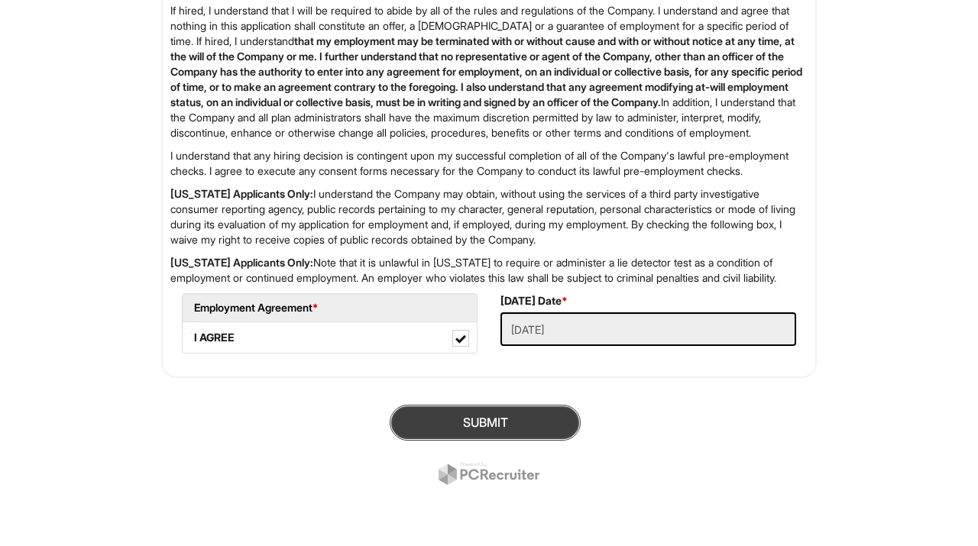
click at [530, 422] on button "SUBMIT" at bounding box center [485, 423] width 191 height 36
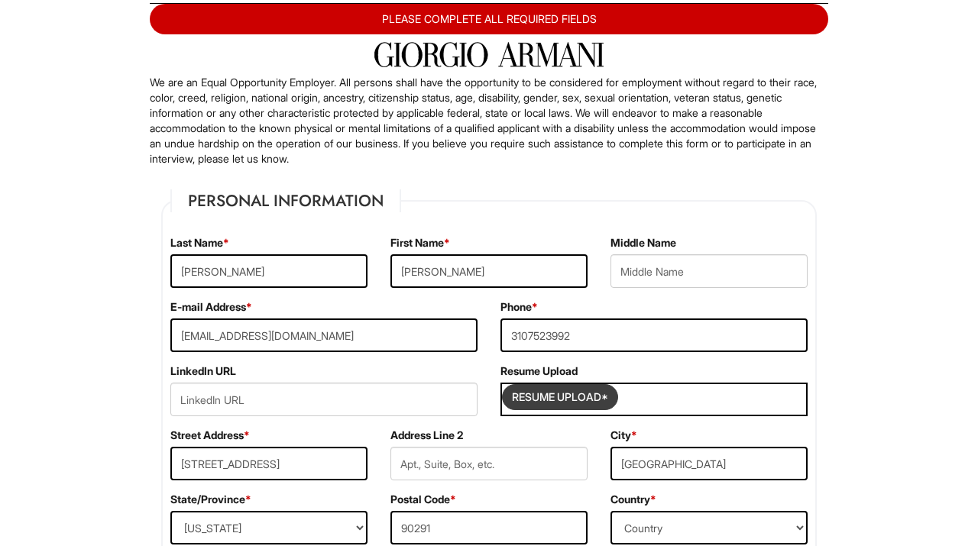
click at [563, 395] on input "Resume Upload*" at bounding box center [560, 397] width 115 height 24
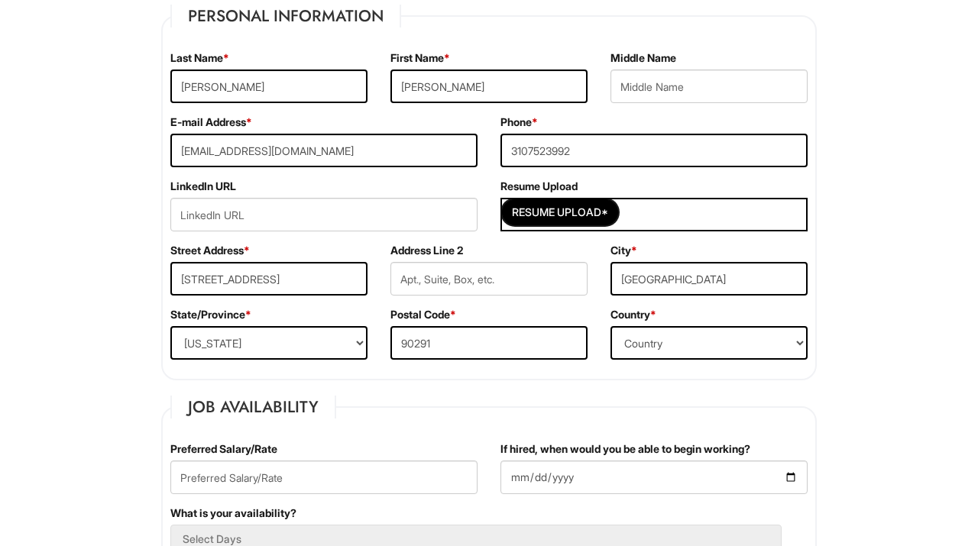
scroll to position [186, 0]
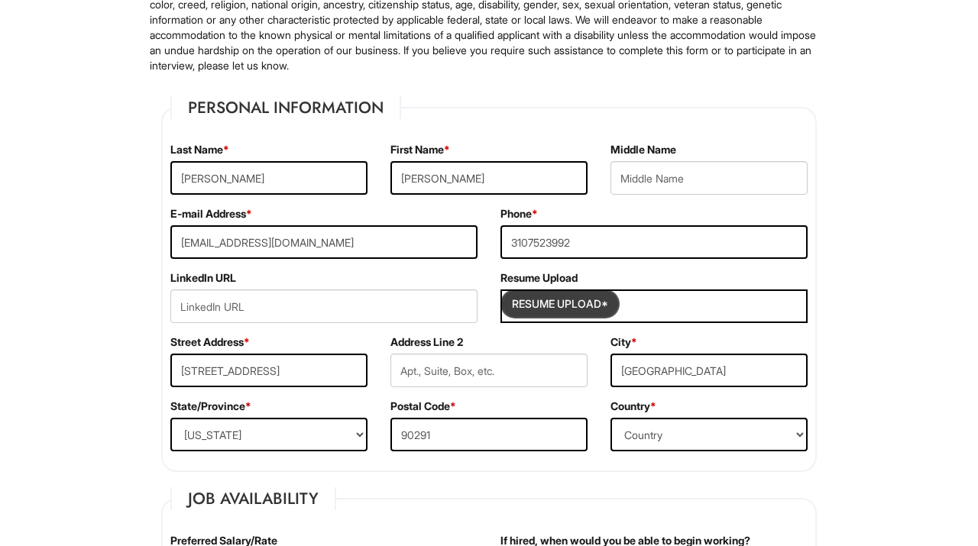
click at [547, 296] on input "Resume Upload*" at bounding box center [560, 304] width 115 height 24
click at [556, 300] on input "Resume Upload*" at bounding box center [560, 304] width 115 height 24
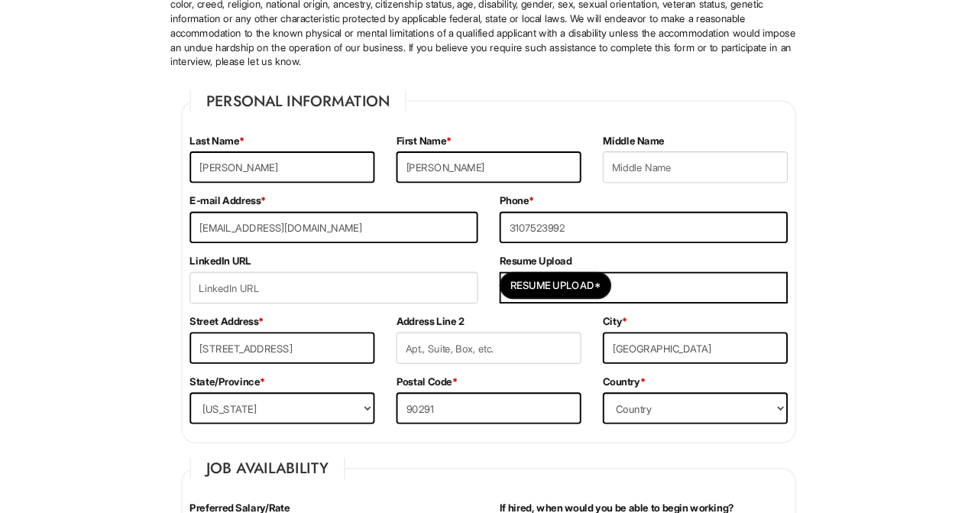
scroll to position [0, 0]
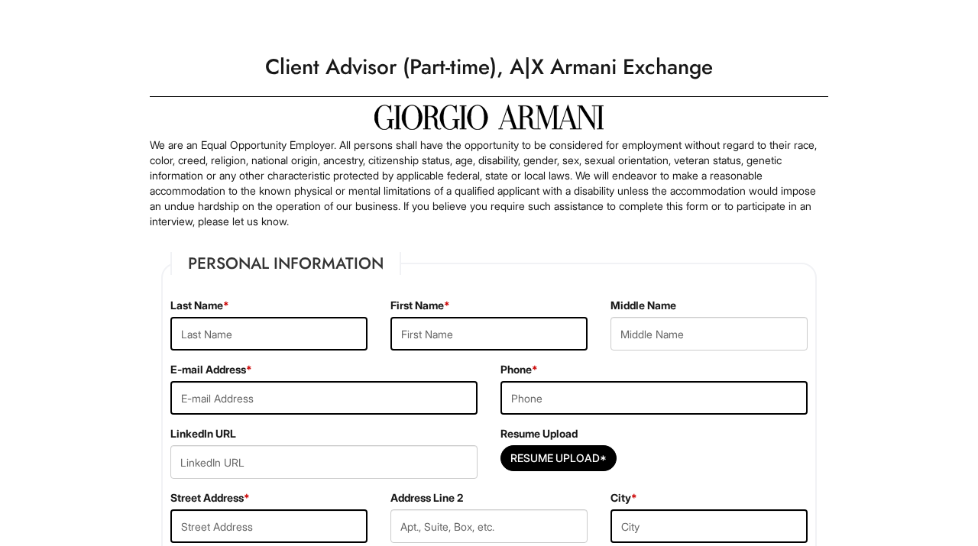
scroll to position [29, 0]
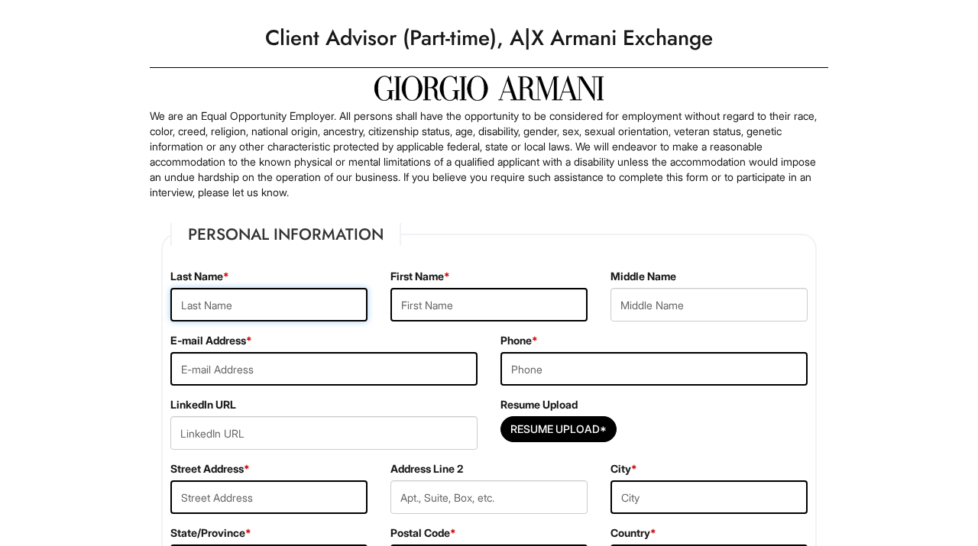
click at [209, 310] on input "text" at bounding box center [268, 305] width 197 height 34
type input "[PERSON_NAME]"
click at [413, 300] on input "text" at bounding box center [489, 305] width 197 height 34
type input "[PERSON_NAME]"
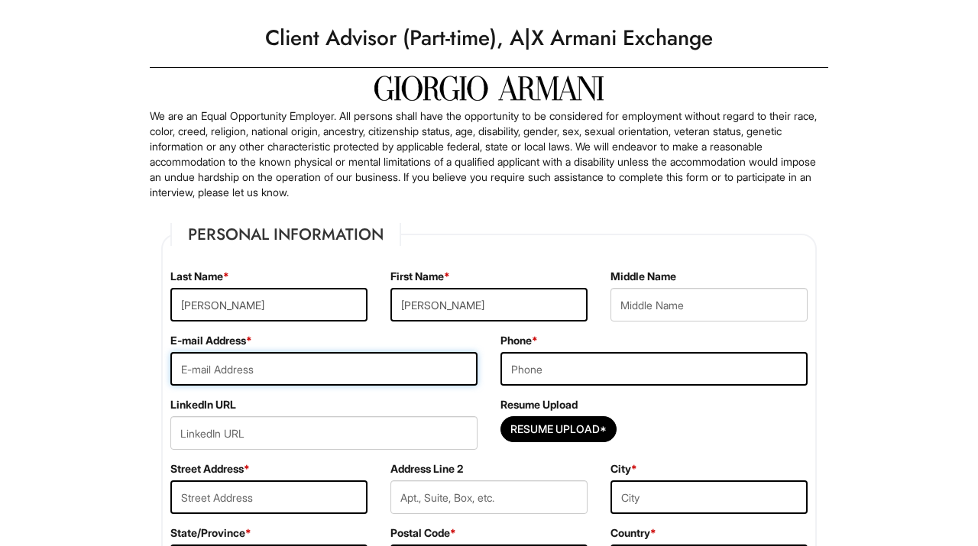
click at [404, 381] on input "email" at bounding box center [323, 369] width 307 height 34
type input "[EMAIL_ADDRESS][DOMAIN_NAME]"
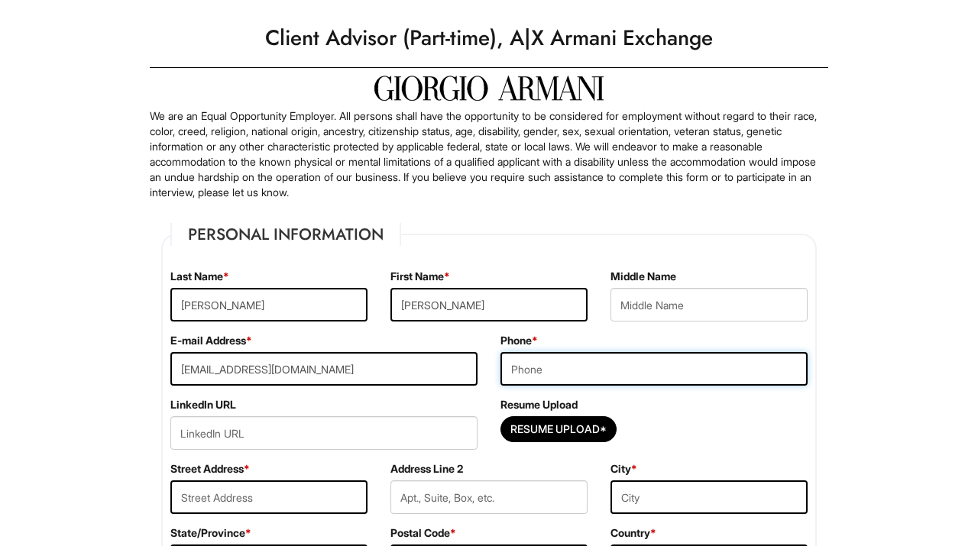
click at [592, 374] on input "tel" at bounding box center [654, 369] width 307 height 34
type input "3107523992"
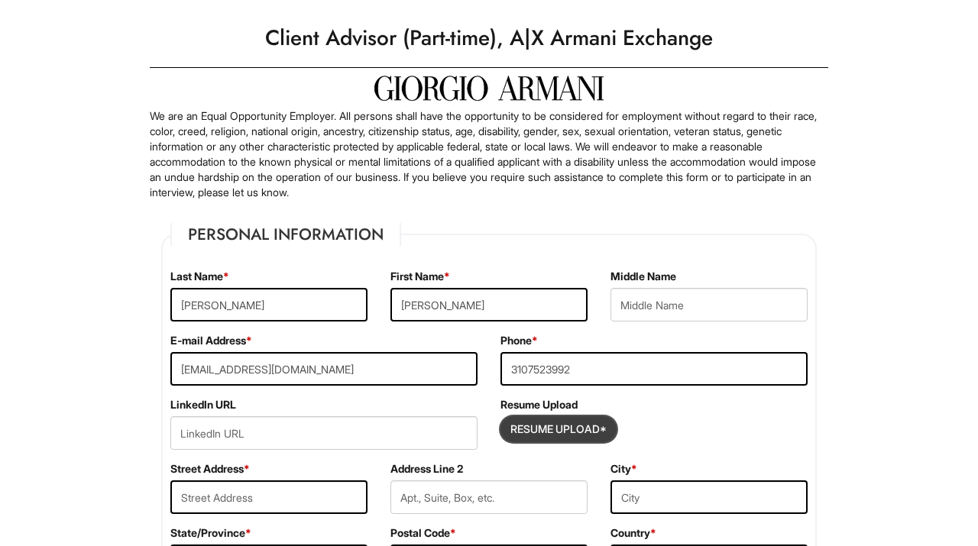
click at [557, 431] on input "Resume Upload*" at bounding box center [558, 429] width 115 height 24
type input "C:\fakepath\Serena_Altieri_CV_Resume.pdf"
click at [579, 426] on input "Resume Upload*" at bounding box center [558, 429] width 115 height 24
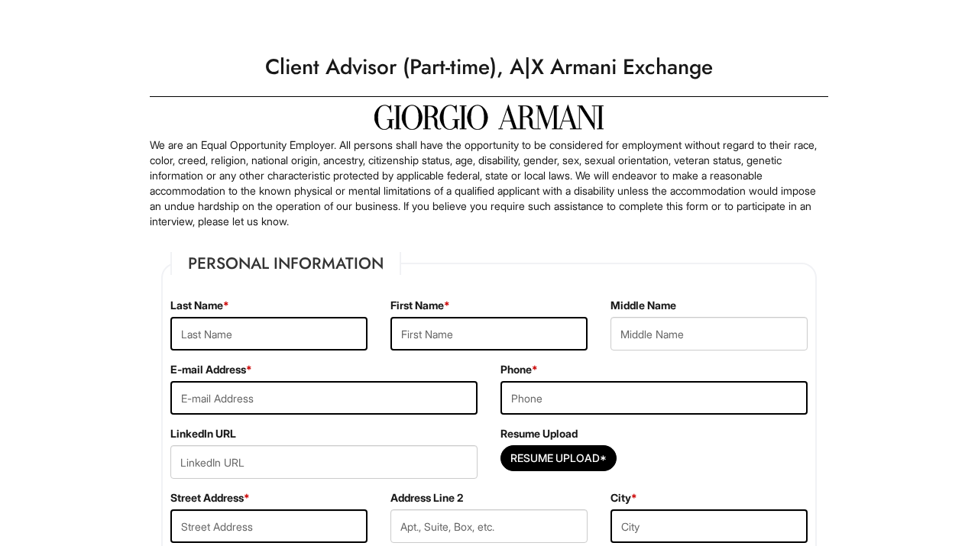
scroll to position [29, 0]
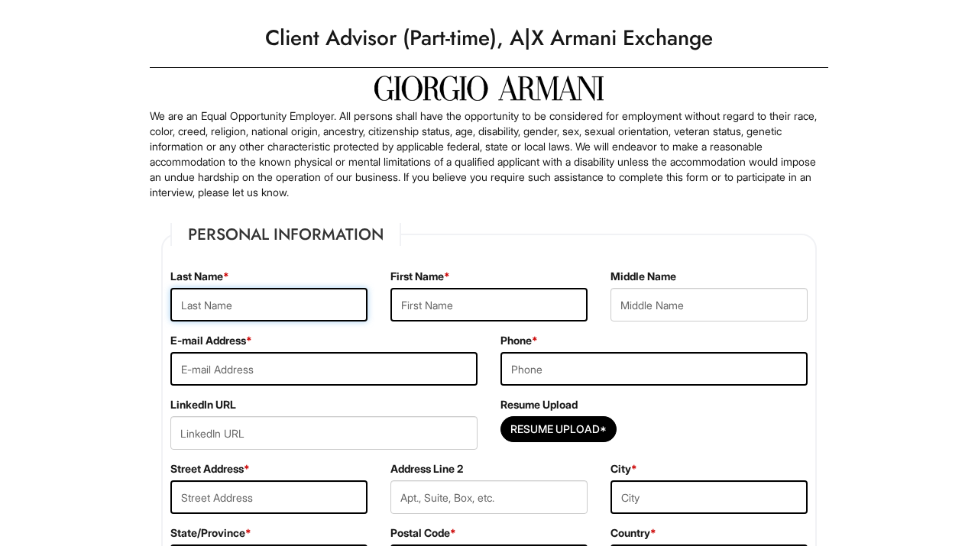
click at [310, 290] on input "text" at bounding box center [268, 305] width 197 height 34
type input "[PERSON_NAME]"
click at [496, 302] on input "text" at bounding box center [489, 305] width 197 height 34
type input "[PERSON_NAME]"
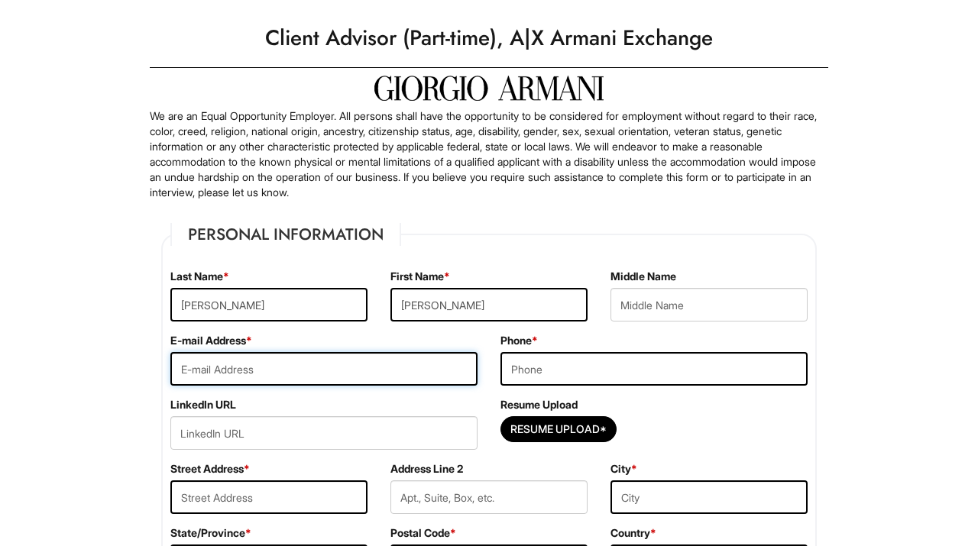
click at [291, 371] on input "email" at bounding box center [323, 369] width 307 height 34
type input "[EMAIL_ADDRESS][DOMAIN_NAME]"
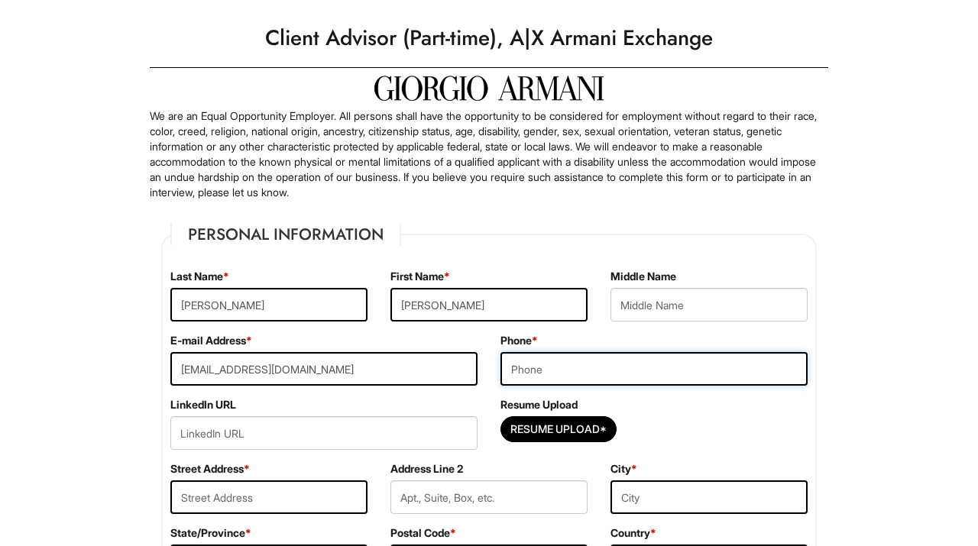
click at [549, 375] on input "tel" at bounding box center [654, 369] width 307 height 34
type input "3107523992"
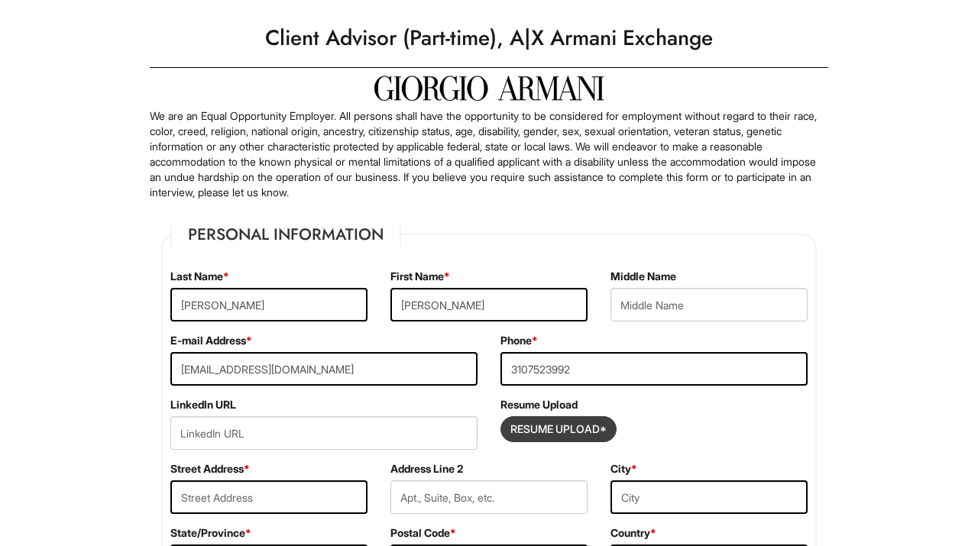
click at [542, 428] on input "Resume Upload*" at bounding box center [558, 429] width 115 height 24
type input "C:\fakepath\Serena_Altieri_CV_Resume.pdf"
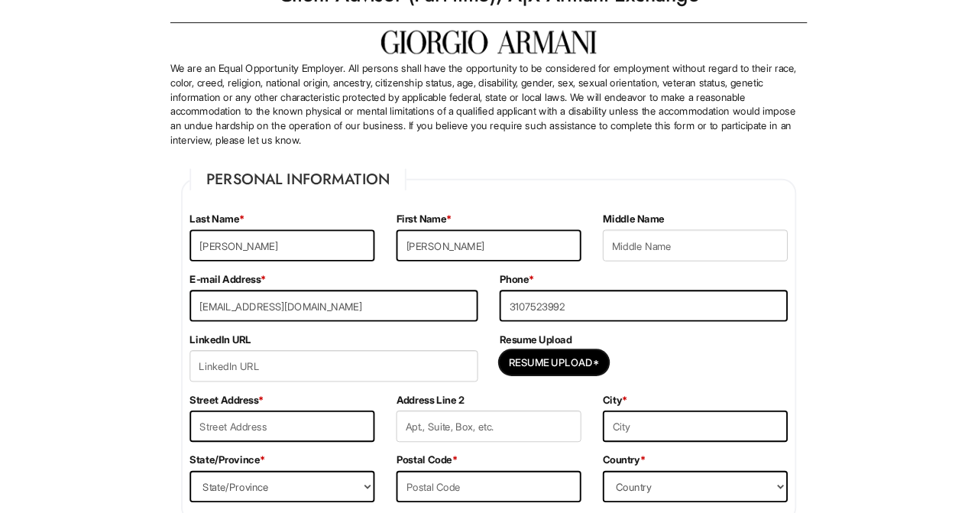
scroll to position [0, 0]
